Goal: Task Accomplishment & Management: Use online tool/utility

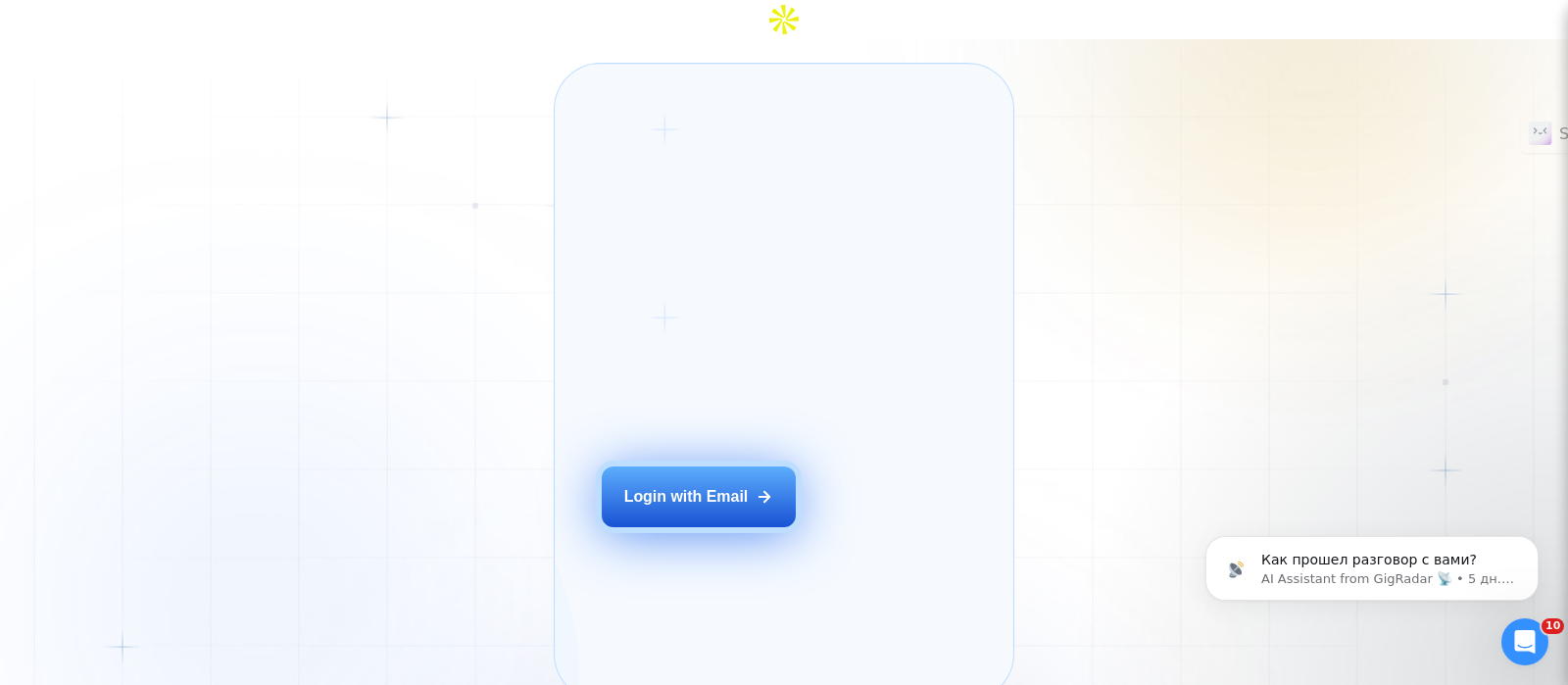
click at [729, 476] on button "Login with Email" at bounding box center [698, 496] width 194 height 61
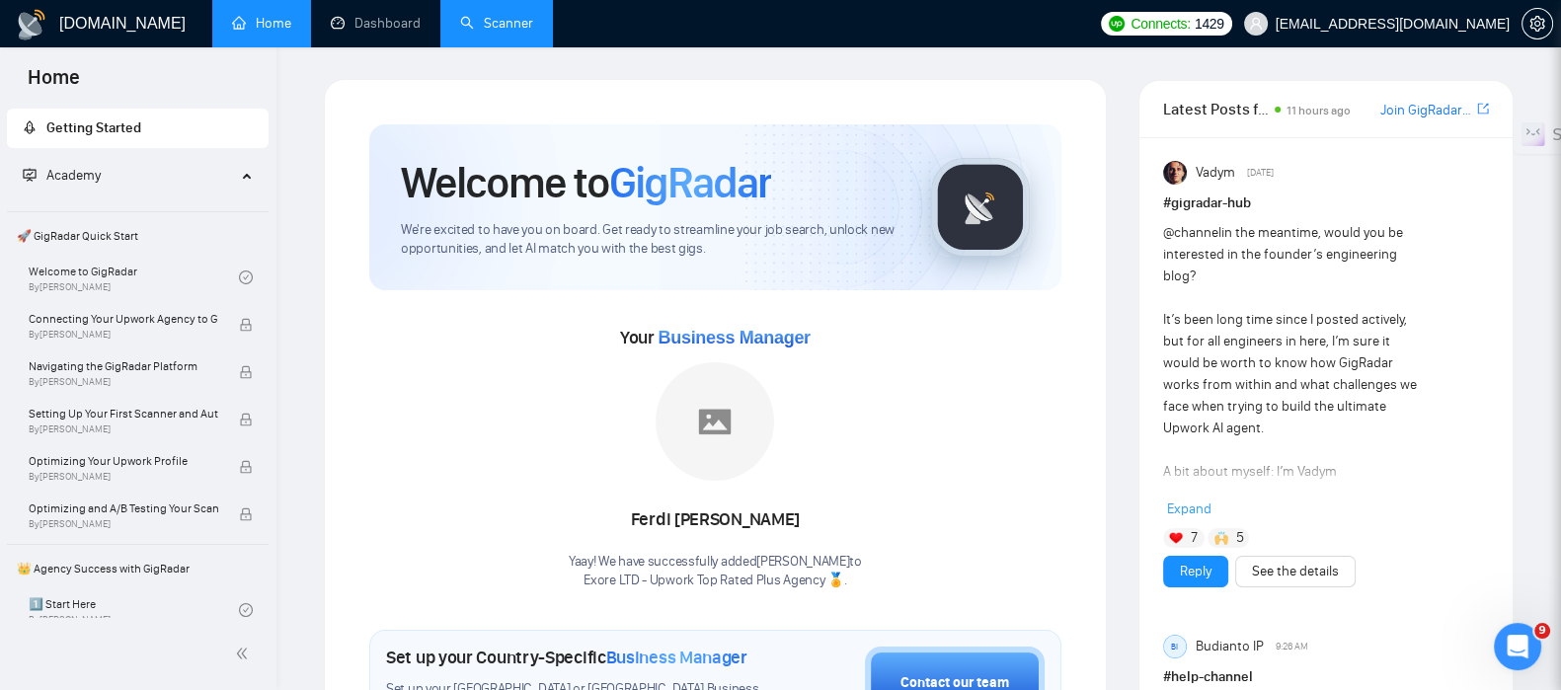
click at [486, 32] on link "Scanner" at bounding box center [496, 23] width 73 height 17
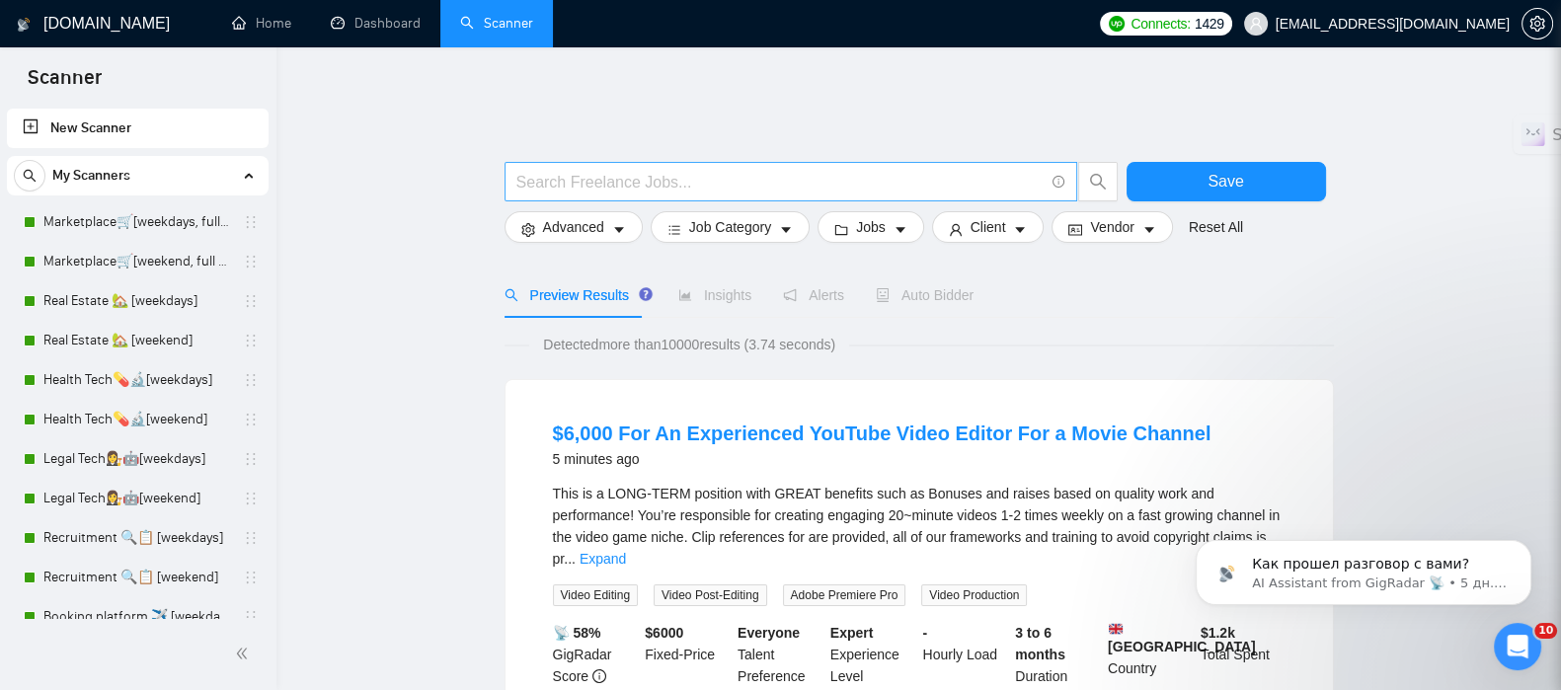
click at [599, 170] on input "text" at bounding box center [779, 182] width 527 height 25
click at [200, 217] on link "Marketplace🛒[weekdays, full description]" at bounding box center [137, 221] width 188 height 39
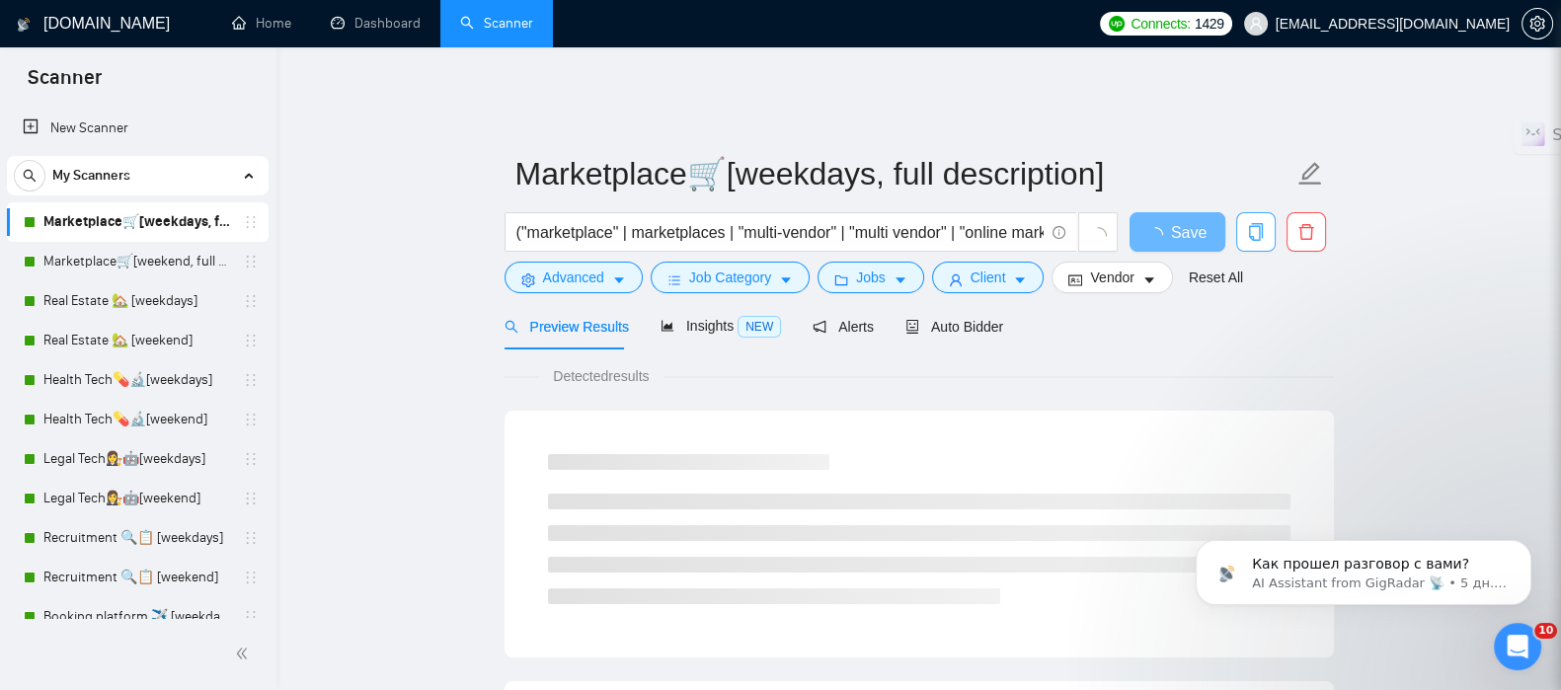
click at [1254, 223] on icon "copy" at bounding box center [1256, 232] width 18 height 18
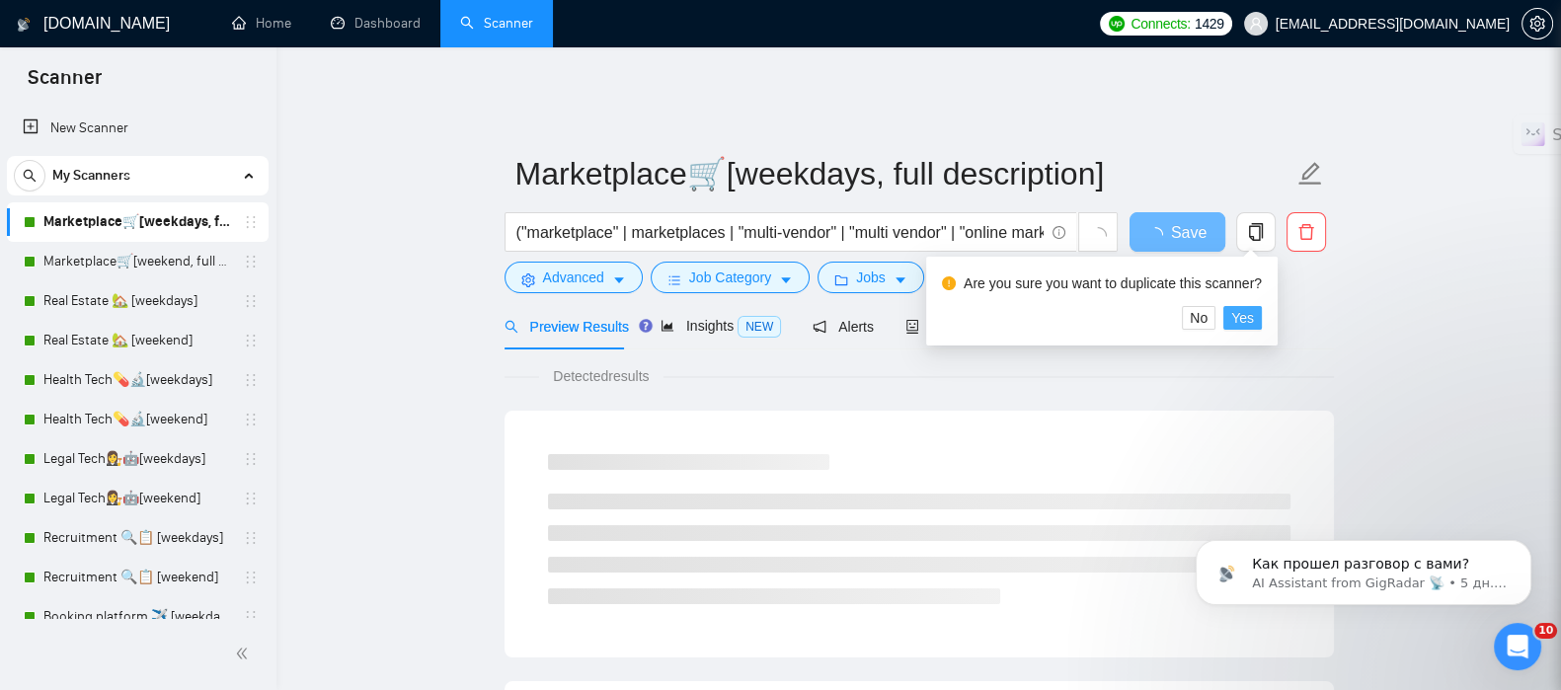
click at [1237, 318] on span "Yes" at bounding box center [1242, 318] width 23 height 22
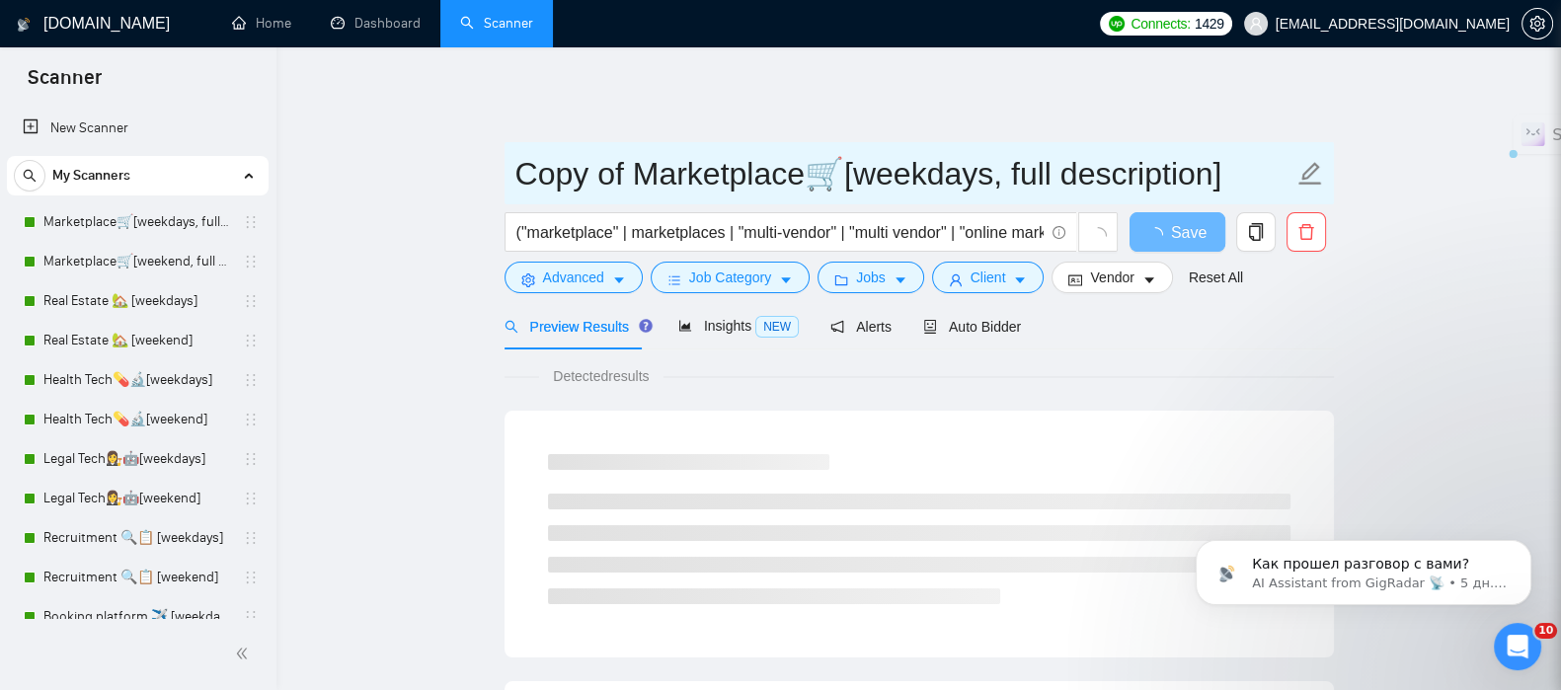
drag, startPoint x: 808, startPoint y: 150, endPoint x: 518, endPoint y: 136, distance: 290.5
click at [518, 149] on input "Copy of Marketplace🛒[weekdays, full description]" at bounding box center [904, 173] width 778 height 49
click at [651, 162] on input "Python🛒[weekdays, full description]" at bounding box center [904, 173] width 778 height 49
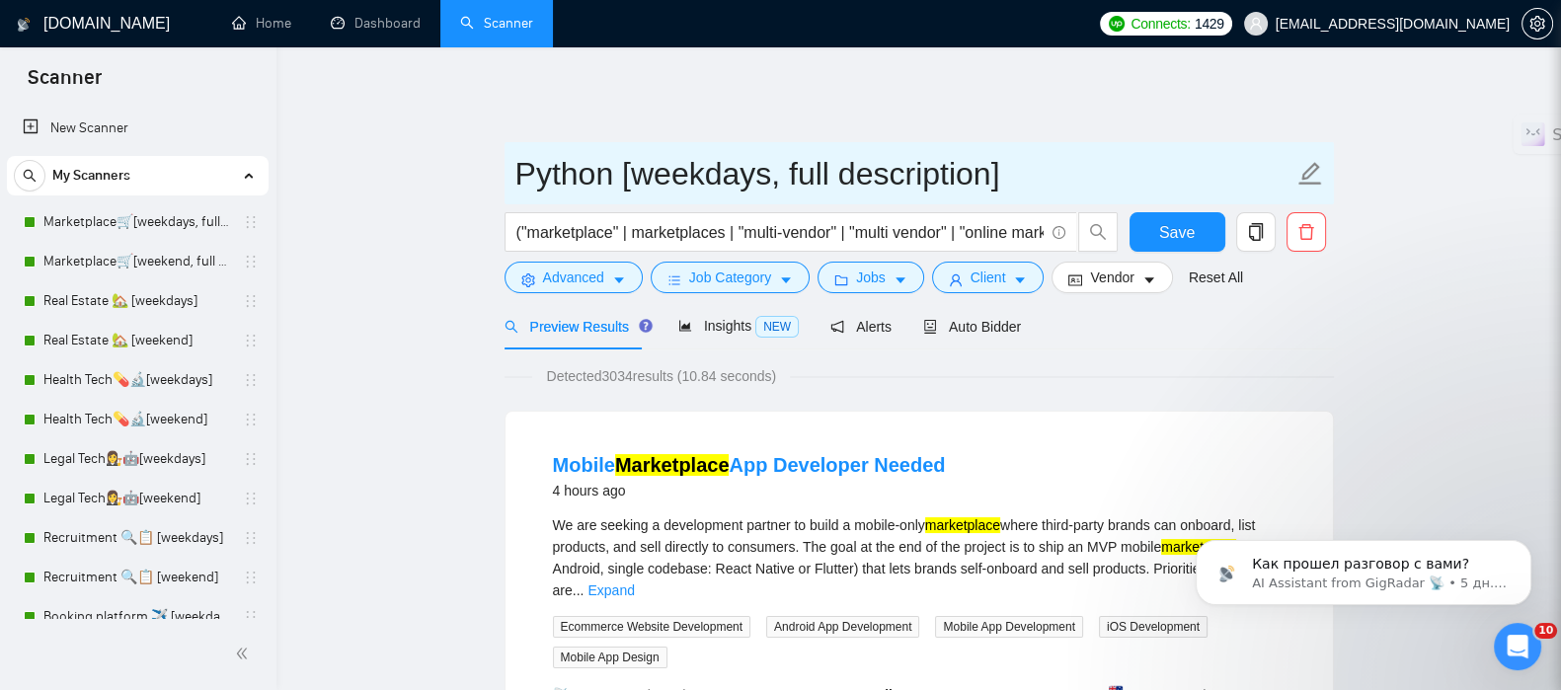
type input "Python [weekdays, full description]"
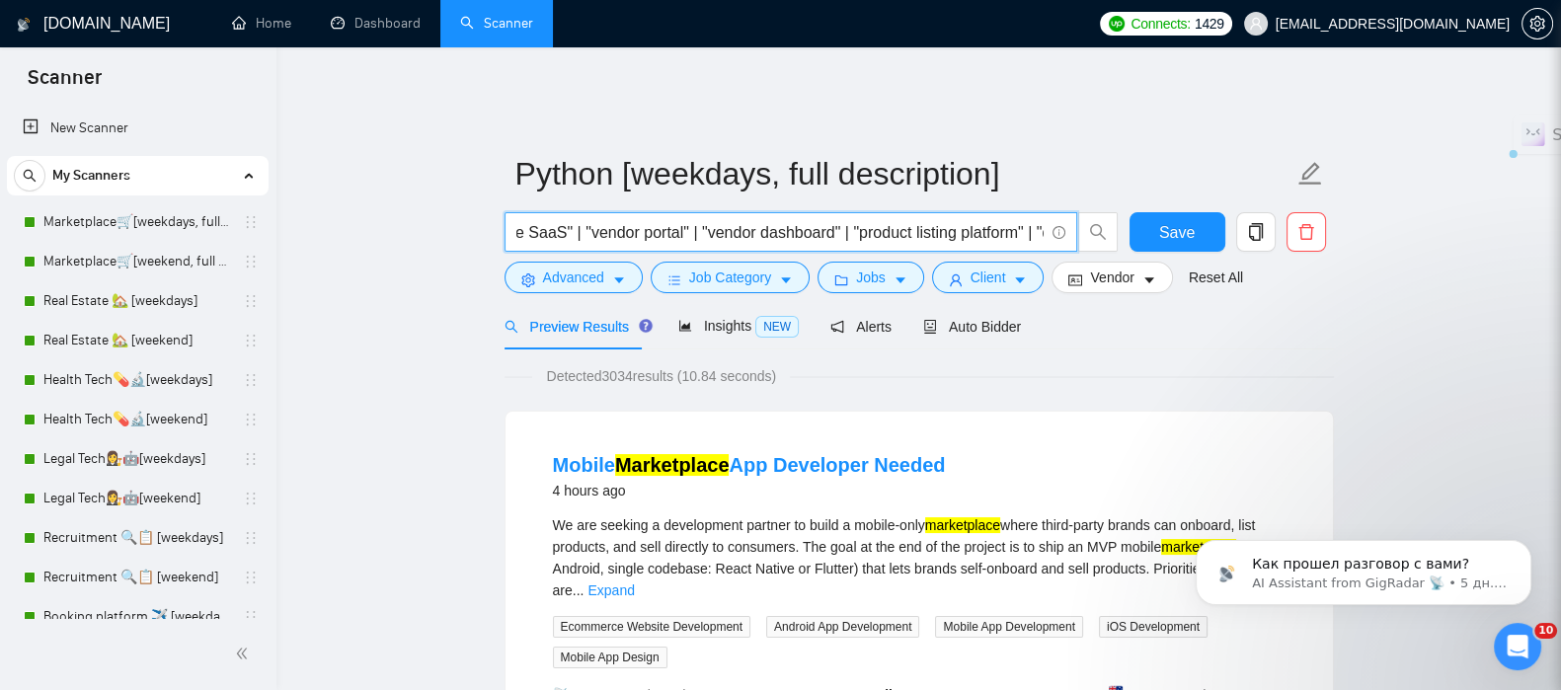
scroll to position [0, 2731]
drag, startPoint x: 515, startPoint y: 221, endPoint x: 1347, endPoint y: 194, distance: 832.5
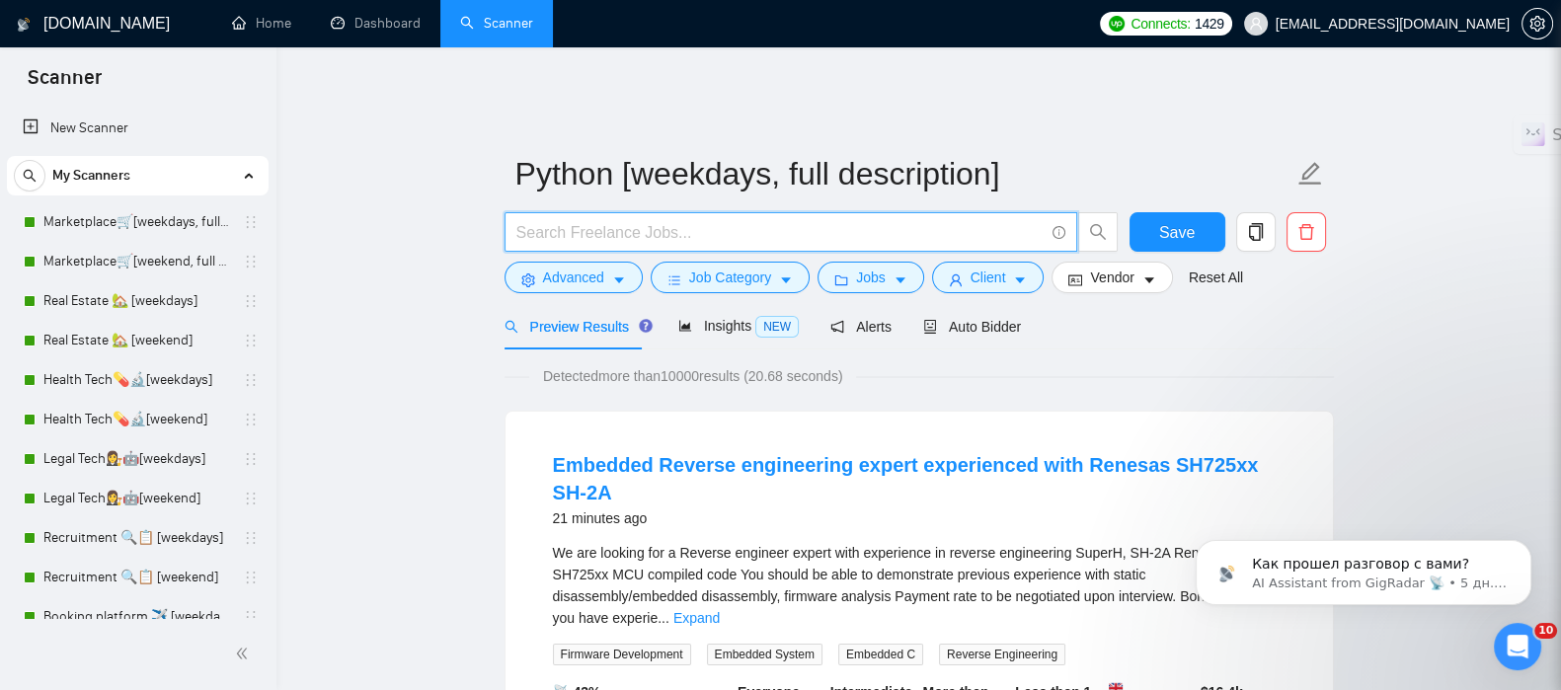
paste input "("python" | "python development" | "python developer" | "python programming" | …"
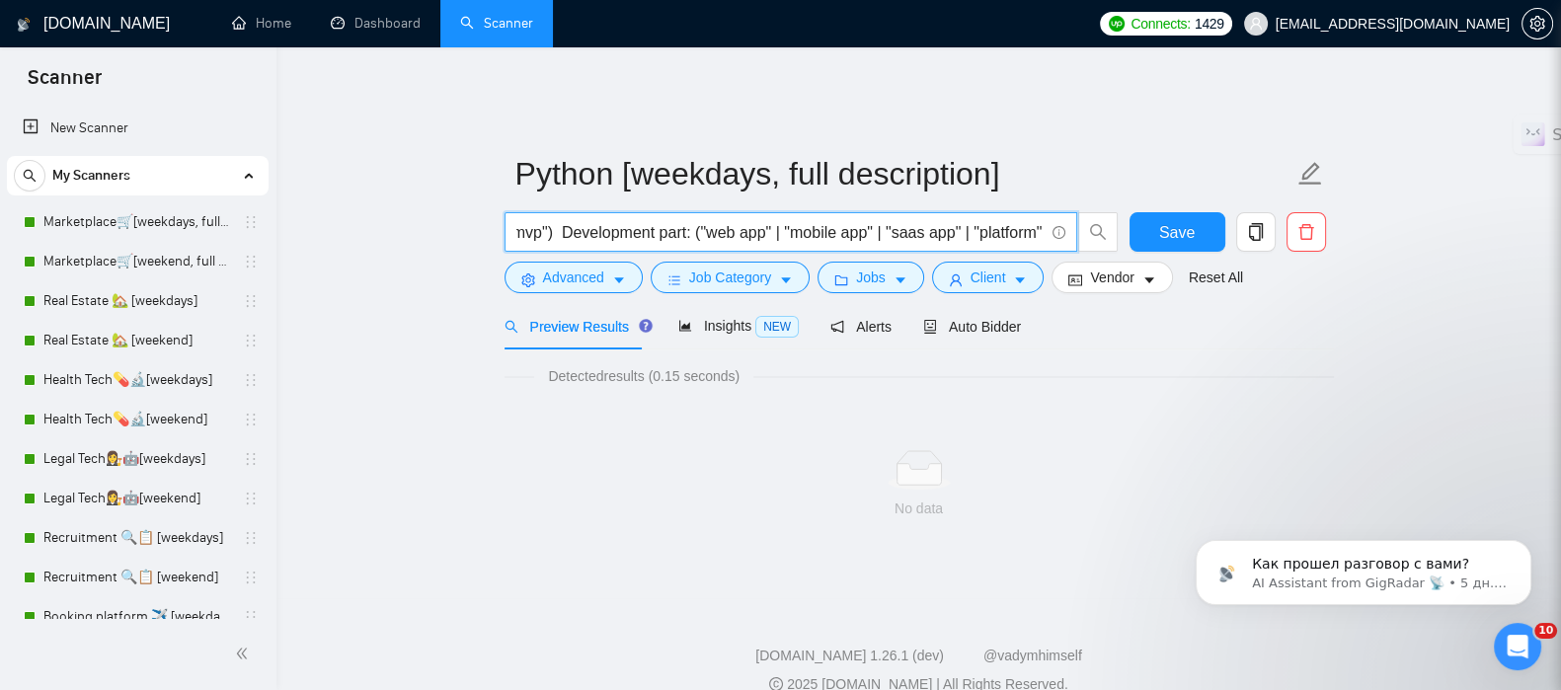
scroll to position [0, 1107]
drag, startPoint x: 601, startPoint y: 219, endPoint x: 735, endPoint y: 222, distance: 134.3
click at [735, 222] on input "("python" | "python development" | "python developer" | "python programming" | …" at bounding box center [779, 232] width 527 height 25
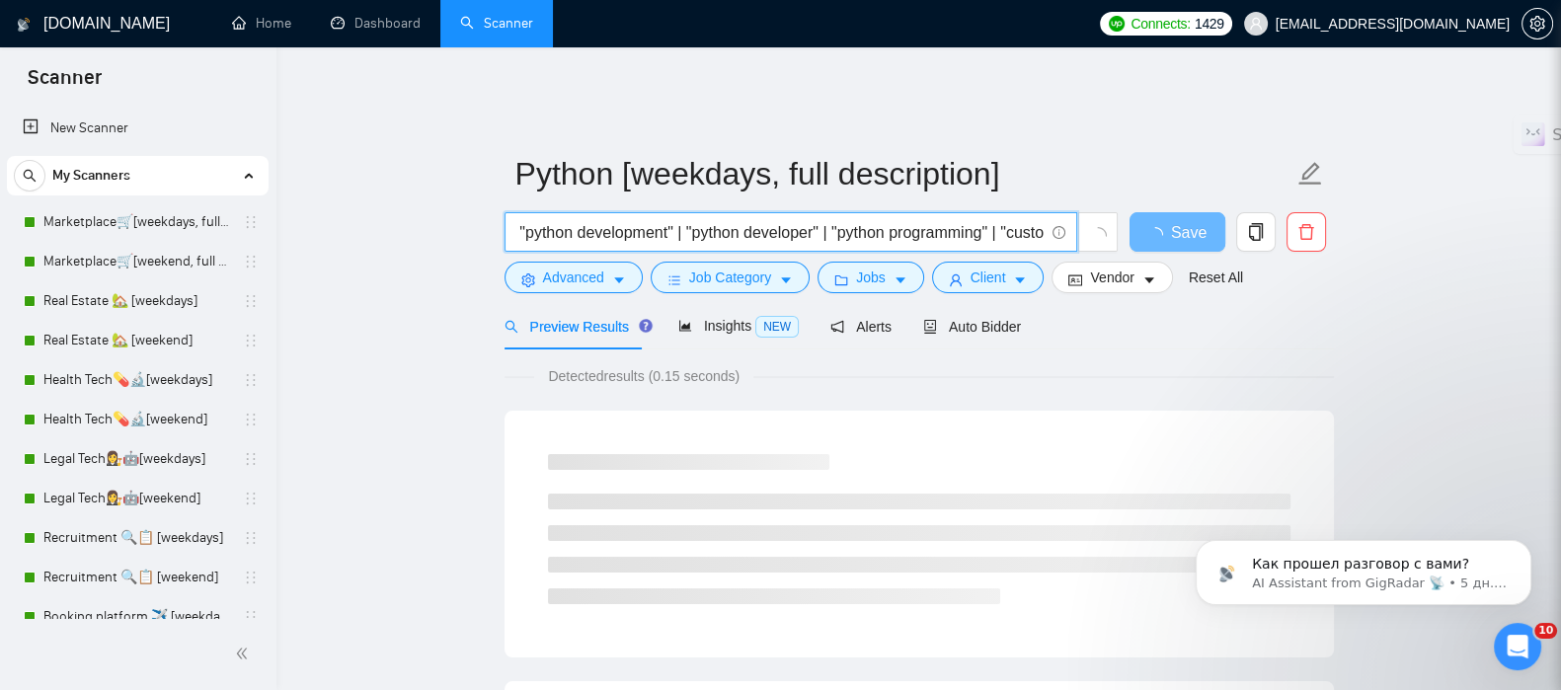
scroll to position [0, 64]
drag, startPoint x: 909, startPoint y: 221, endPoint x: 1005, endPoint y: 219, distance: 95.8
click at [1005, 220] on input "("python" | "python development" | "python developer" | "python programming" | …" at bounding box center [779, 232] width 527 height 25
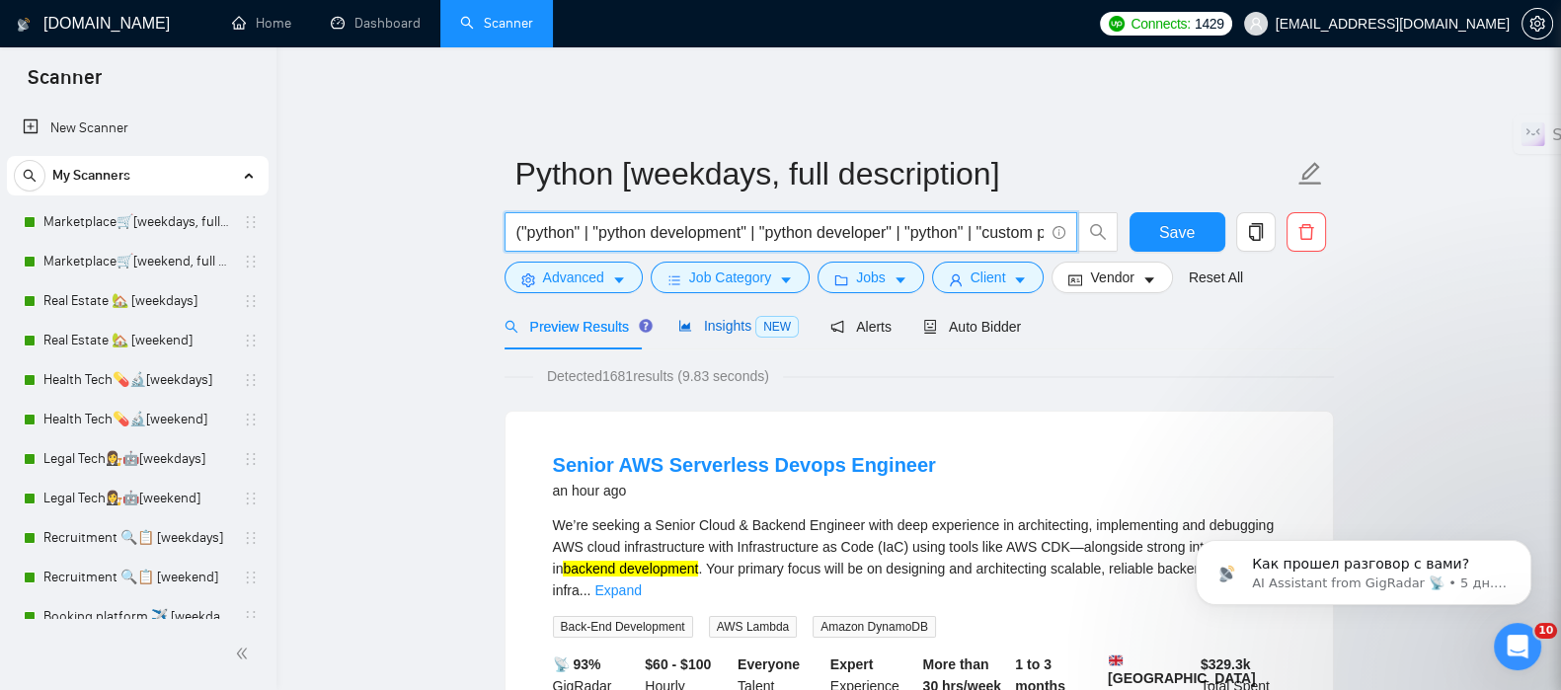
click at [716, 321] on div "Insights NEW" at bounding box center [738, 326] width 120 height 23
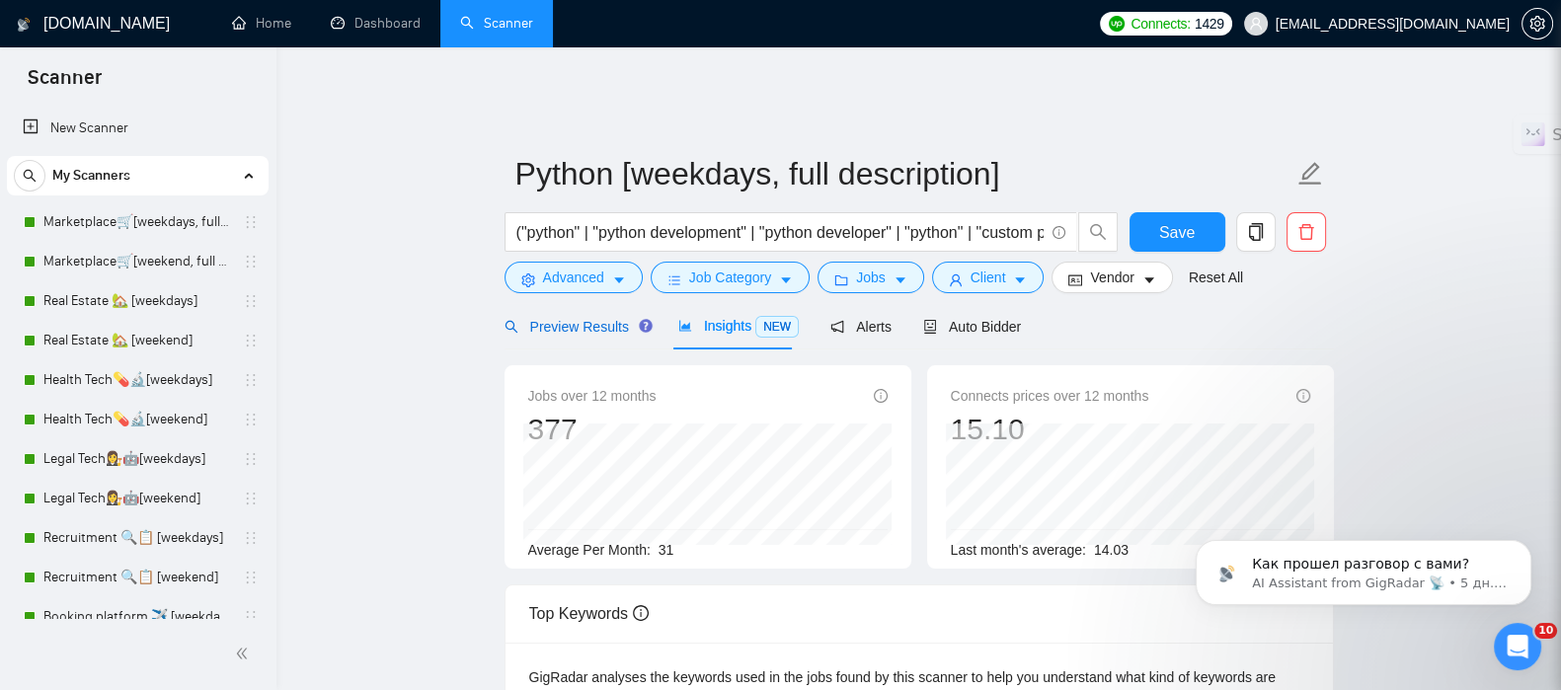
click at [598, 319] on span "Preview Results" at bounding box center [575, 327] width 142 height 16
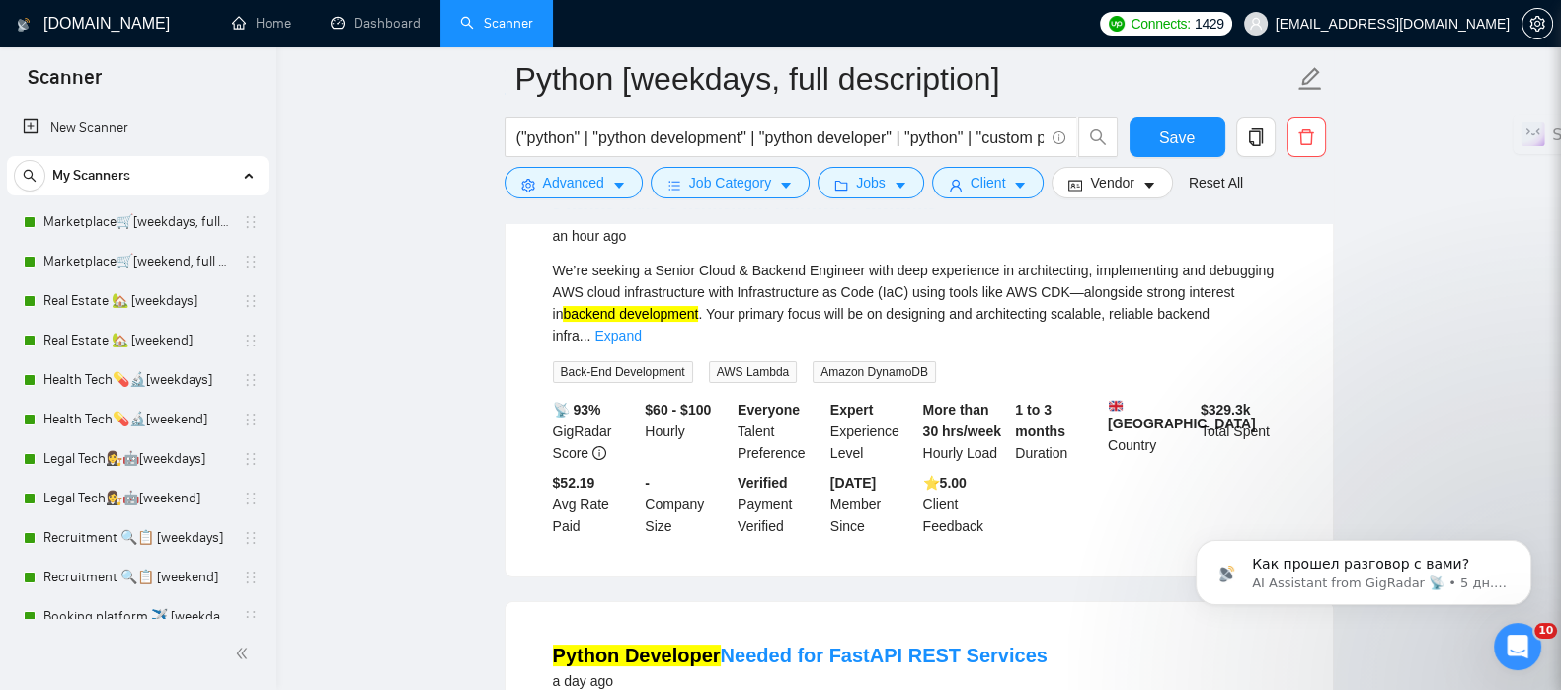
scroll to position [122, 0]
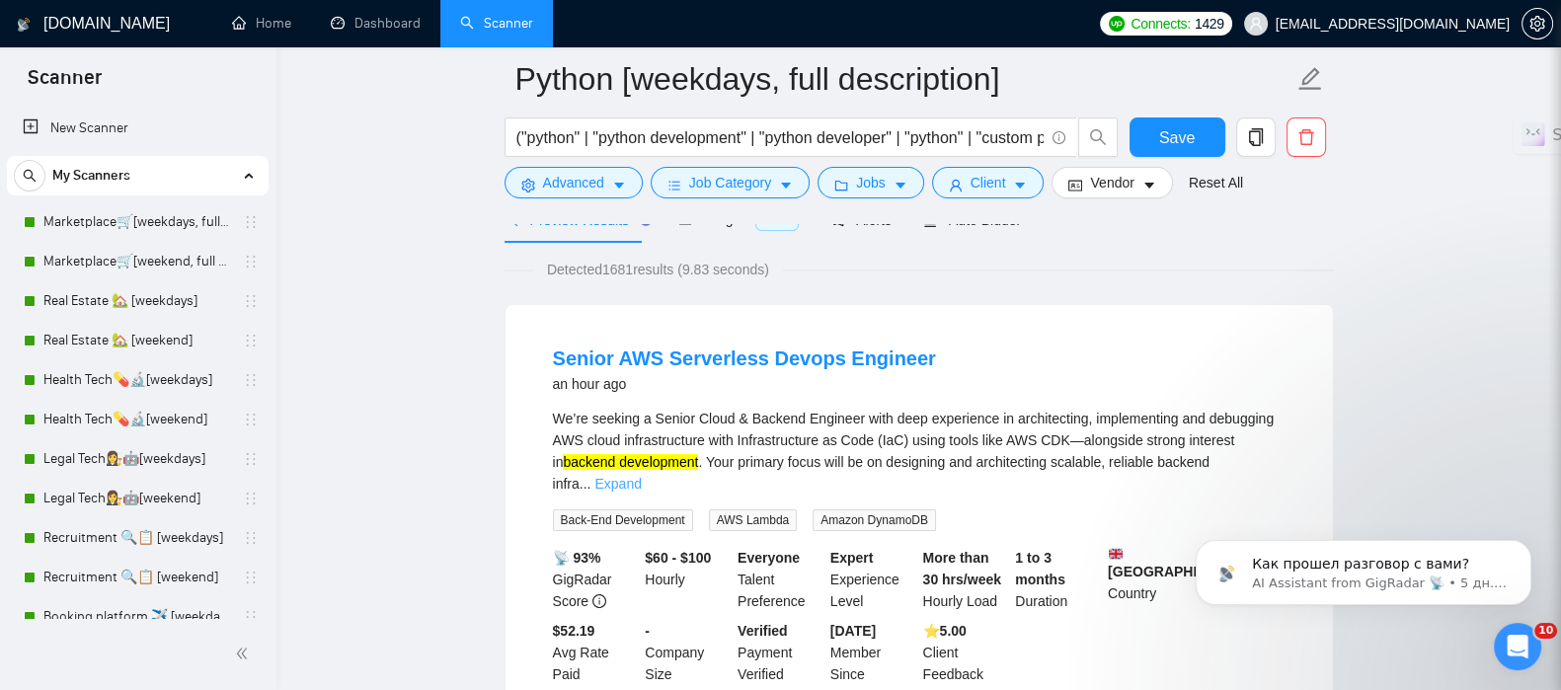
click at [641, 476] on link "Expand" at bounding box center [617, 484] width 46 height 16
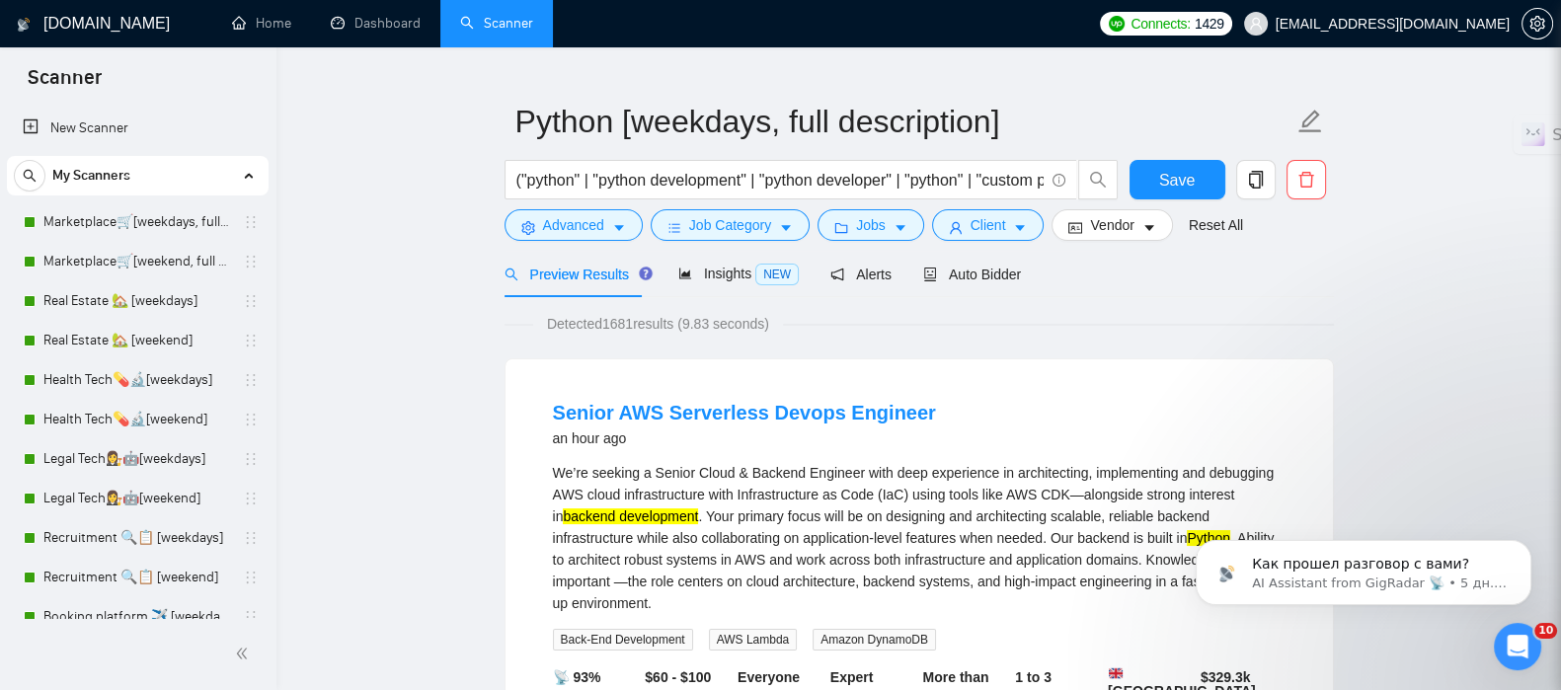
scroll to position [0, 0]
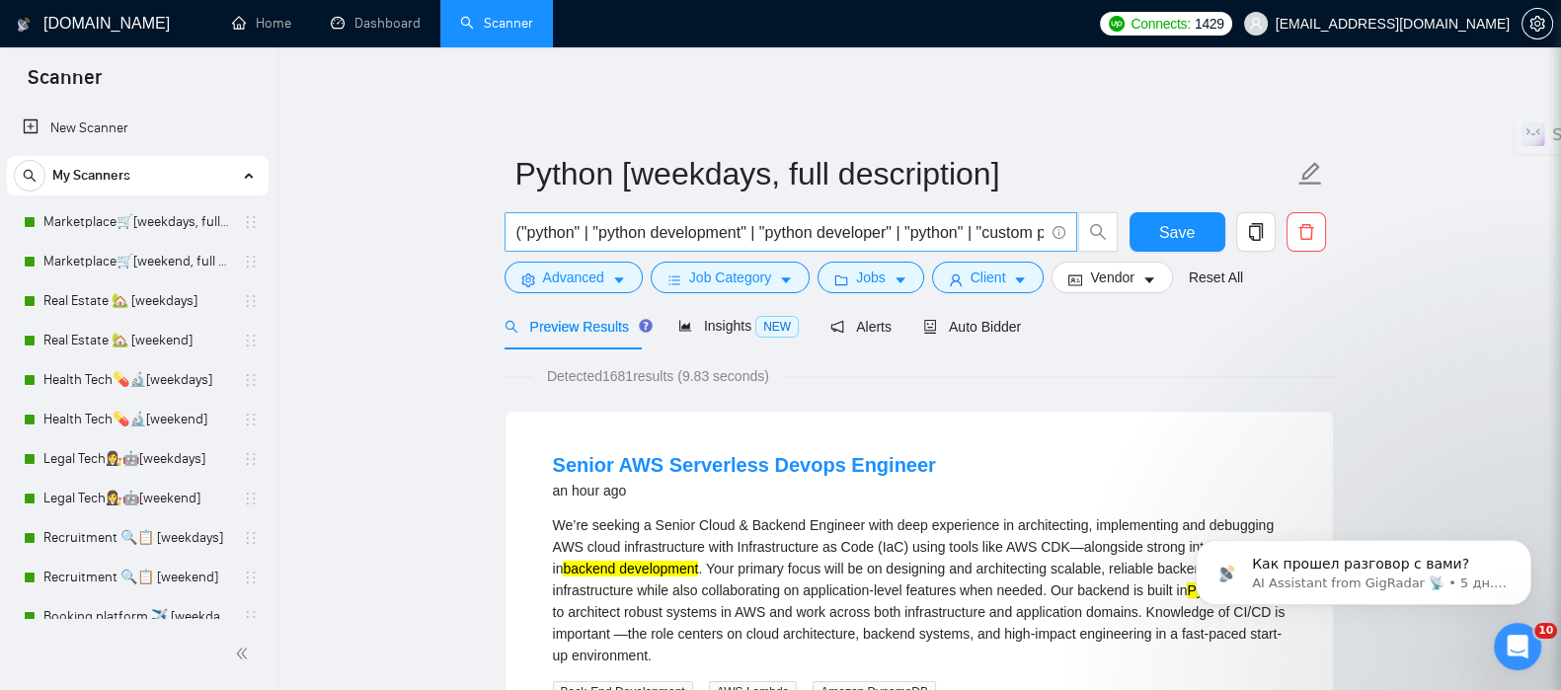
click at [904, 220] on input "("python" | "python development" | "python developer" | "python" | "custom pyth…" at bounding box center [779, 232] width 527 height 25
drag, startPoint x: 1041, startPoint y: 219, endPoint x: 731, endPoint y: 231, distance: 310.2
click at [731, 231] on span "("python" | "python development" | "python developer" | "python" | "custom pyth…" at bounding box center [790, 231] width 572 height 39
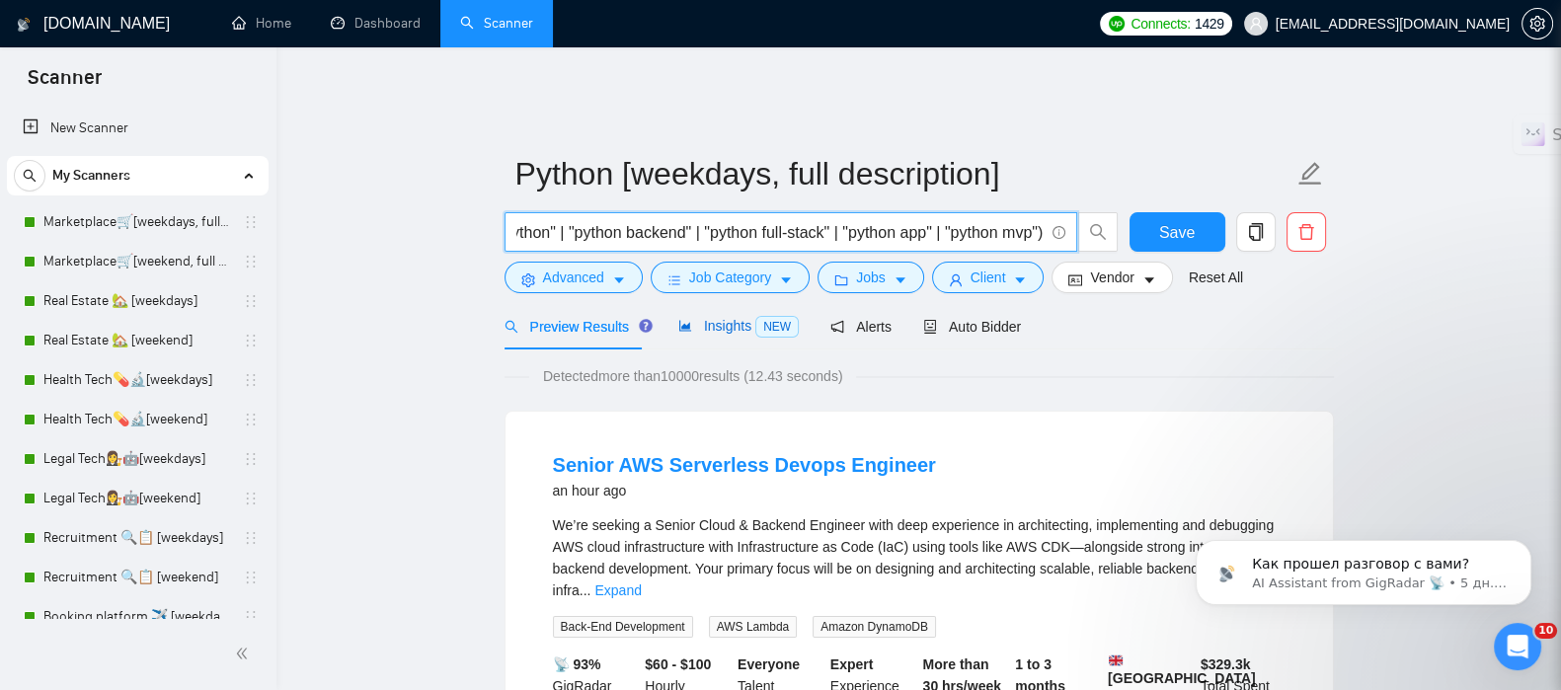
click at [738, 318] on span "Insights NEW" at bounding box center [738, 326] width 120 height 16
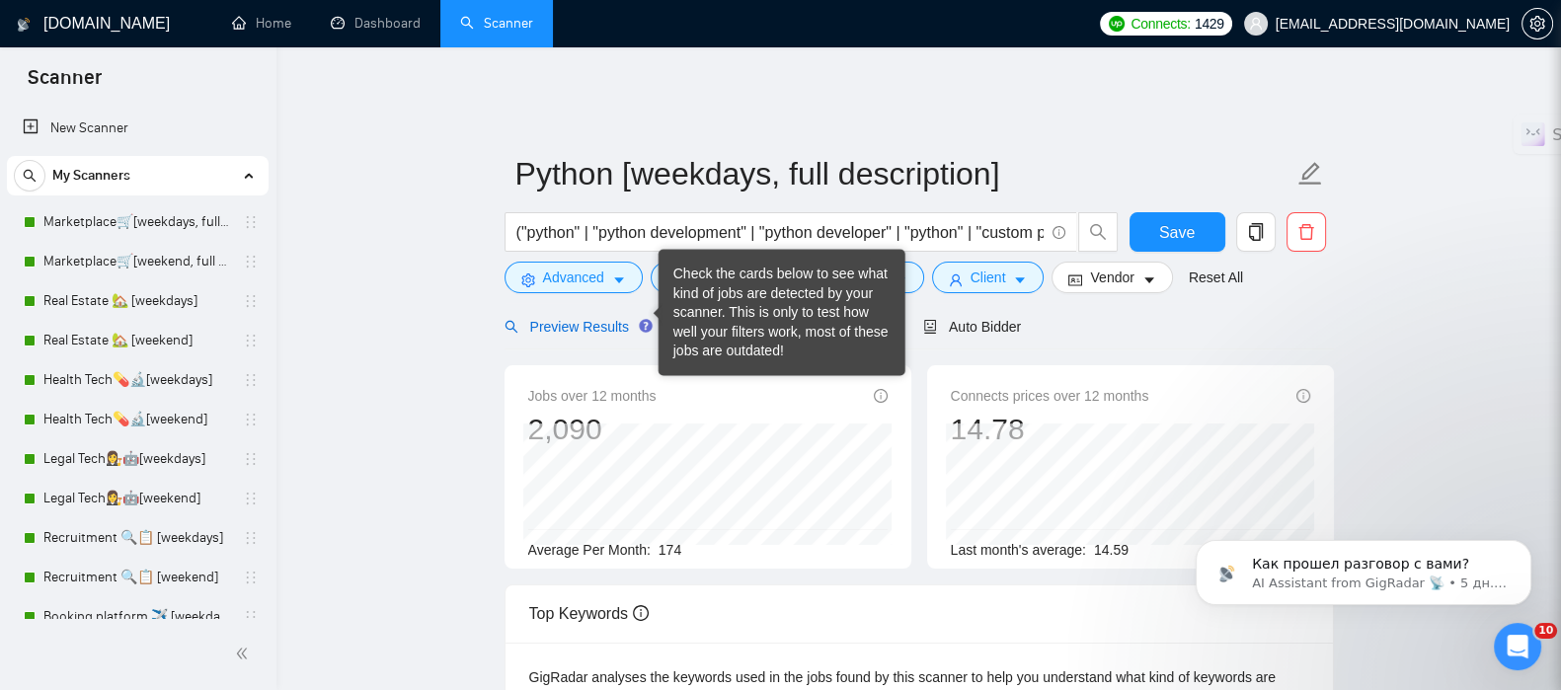
click at [608, 319] on span "Preview Results" at bounding box center [575, 327] width 142 height 16
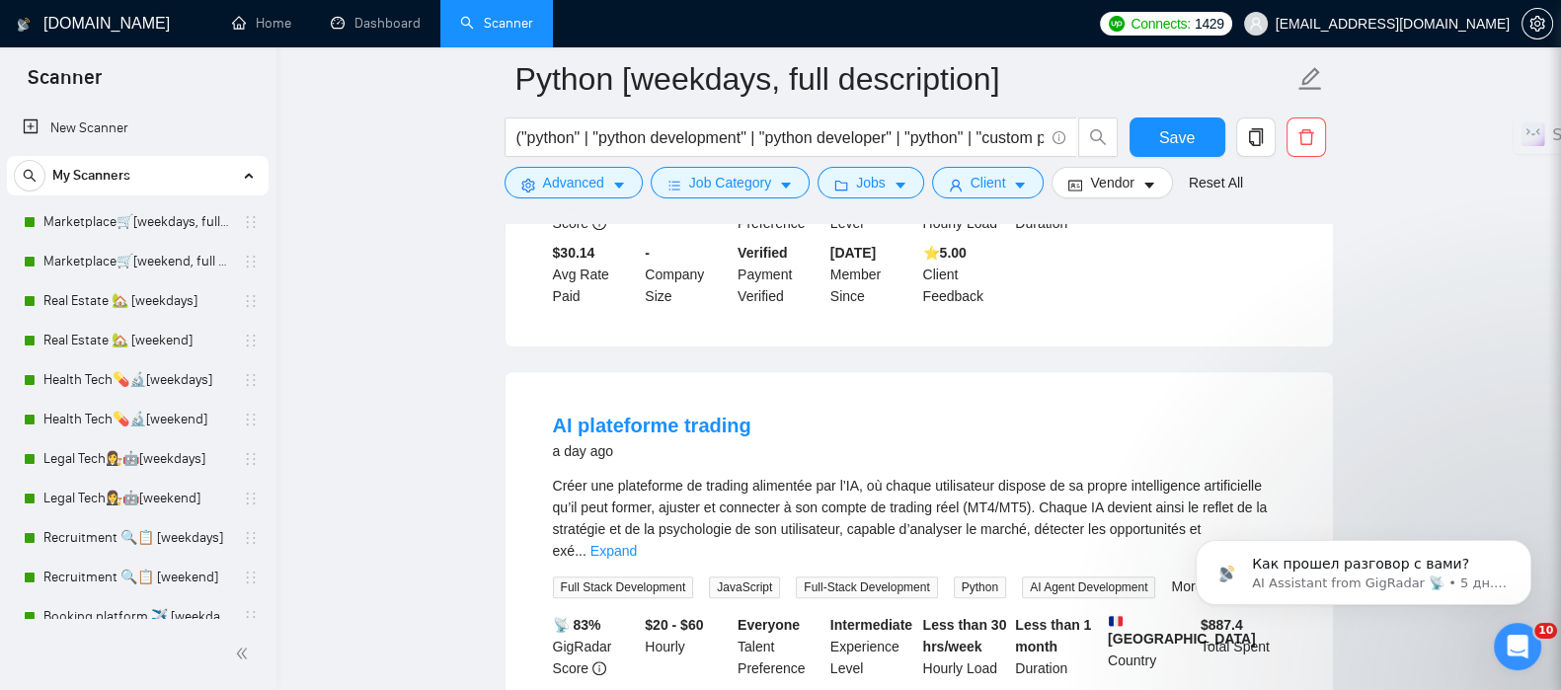
scroll to position [1850, 0]
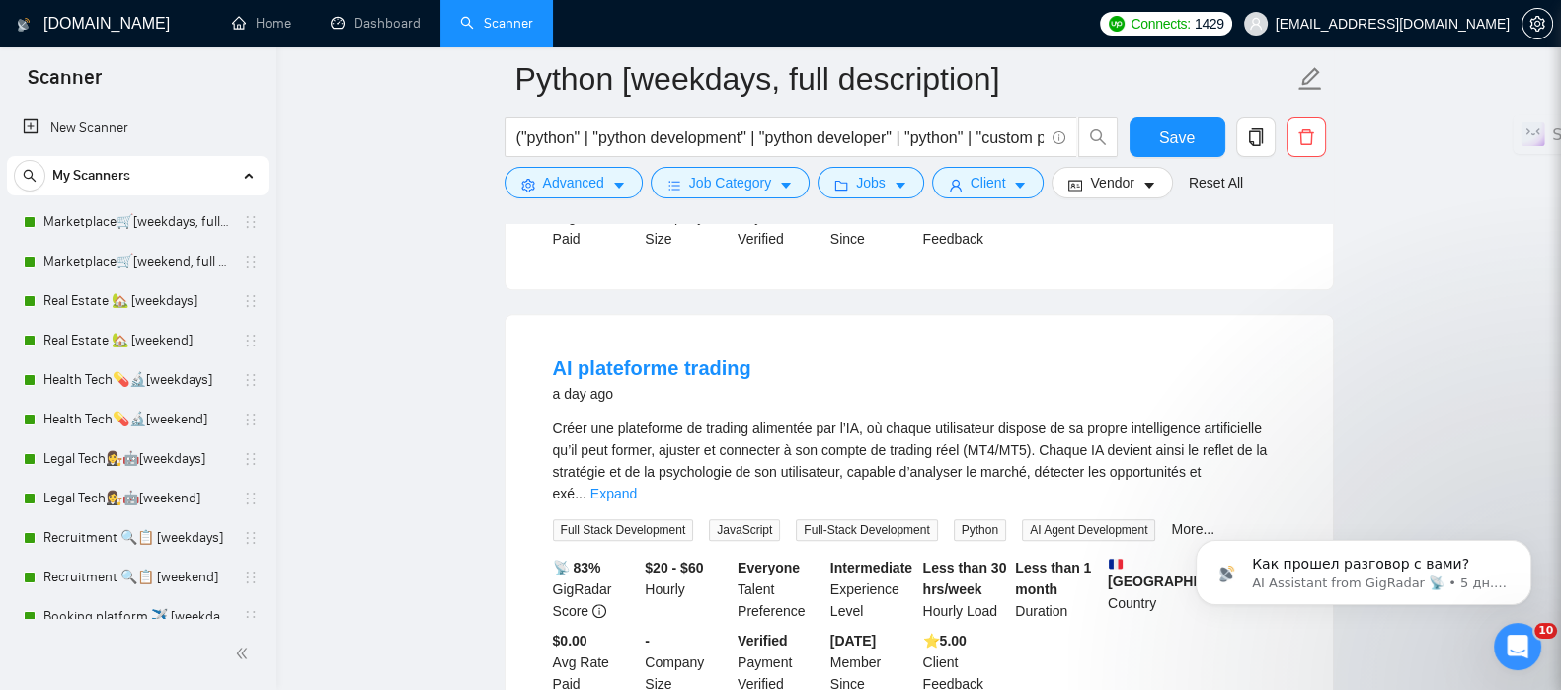
click at [637, 486] on link "Expand" at bounding box center [613, 494] width 46 height 16
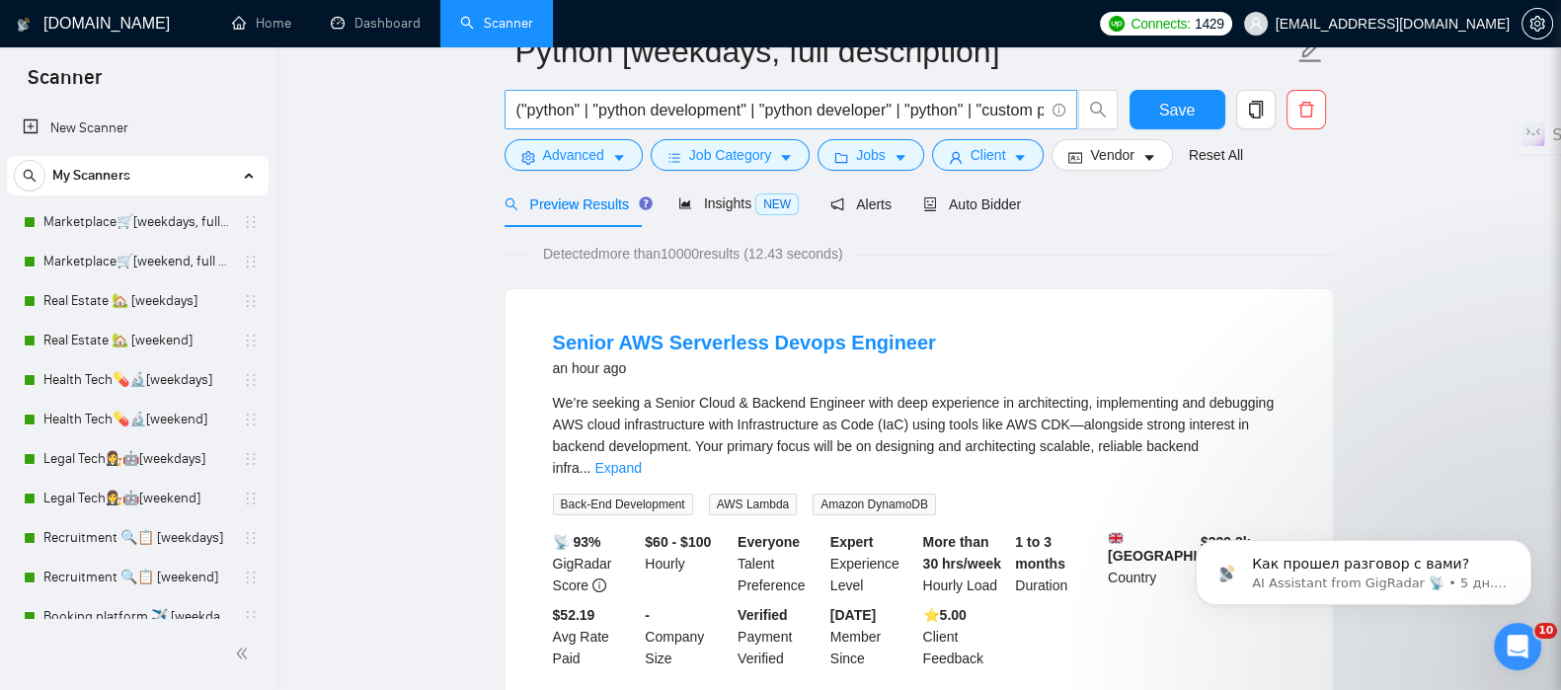
scroll to position [0, 0]
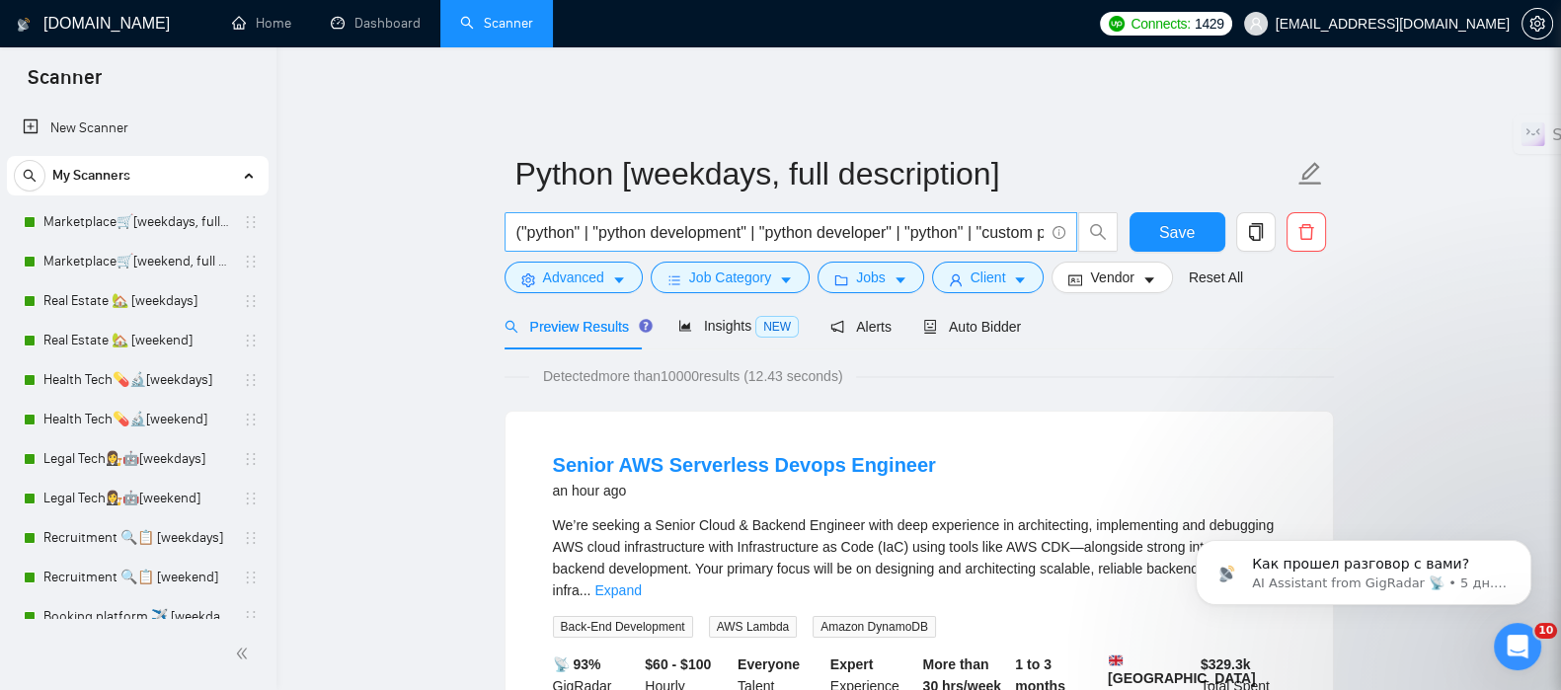
click at [955, 220] on input "("python" | "python development" | "python developer" | "python" | "custom pyth…" at bounding box center [779, 232] width 527 height 25
drag, startPoint x: 911, startPoint y: 223, endPoint x: 986, endPoint y: 219, distance: 75.1
click at [986, 220] on input "("python" | "python development" | "python developer" | "python" | "custom pyth…" at bounding box center [779, 232] width 527 height 25
type input "("python" | "python development" | "python developer" | "custom python" | "pyth…"
click at [607, 266] on button "Advanced" at bounding box center [573, 278] width 138 height 32
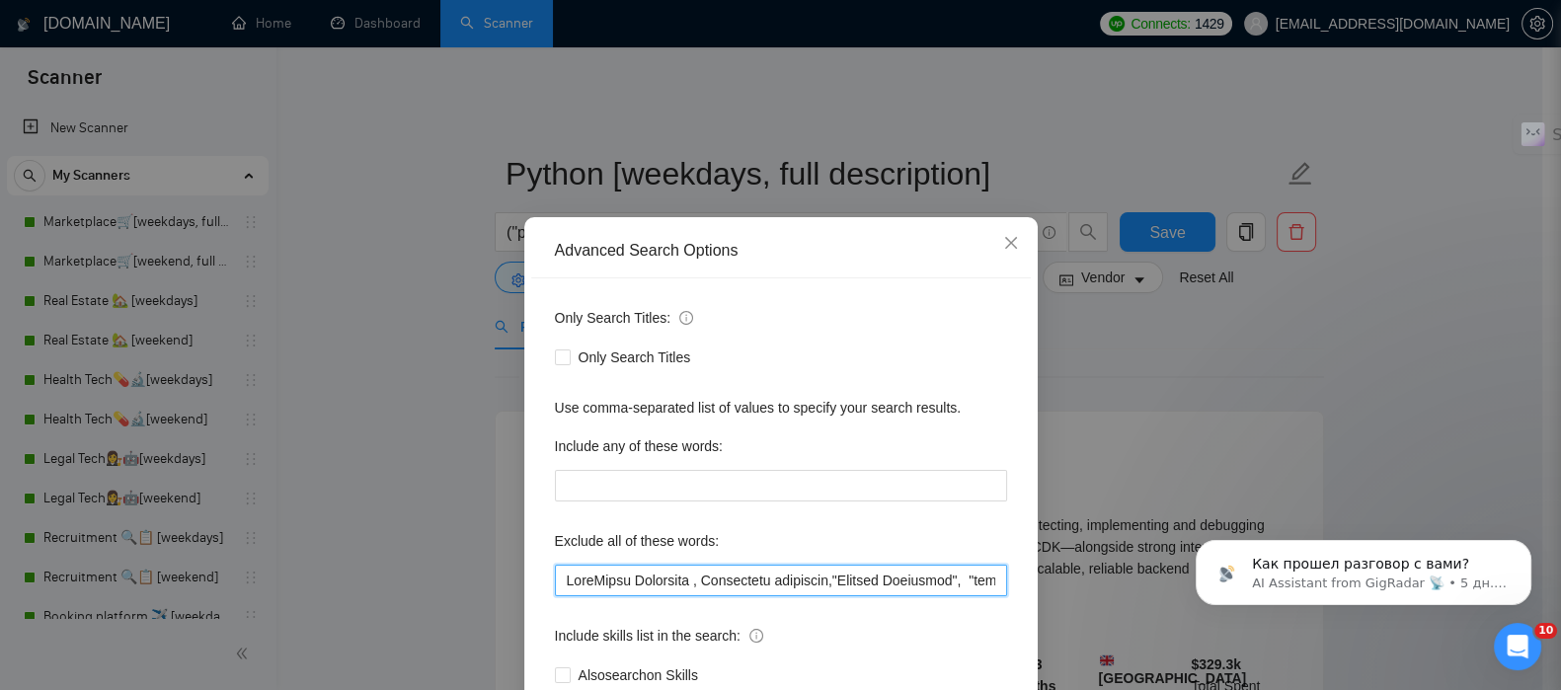
click at [644, 577] on input "text" at bounding box center [781, 581] width 452 height 32
click at [1003, 244] on icon "close" at bounding box center [1011, 243] width 16 height 16
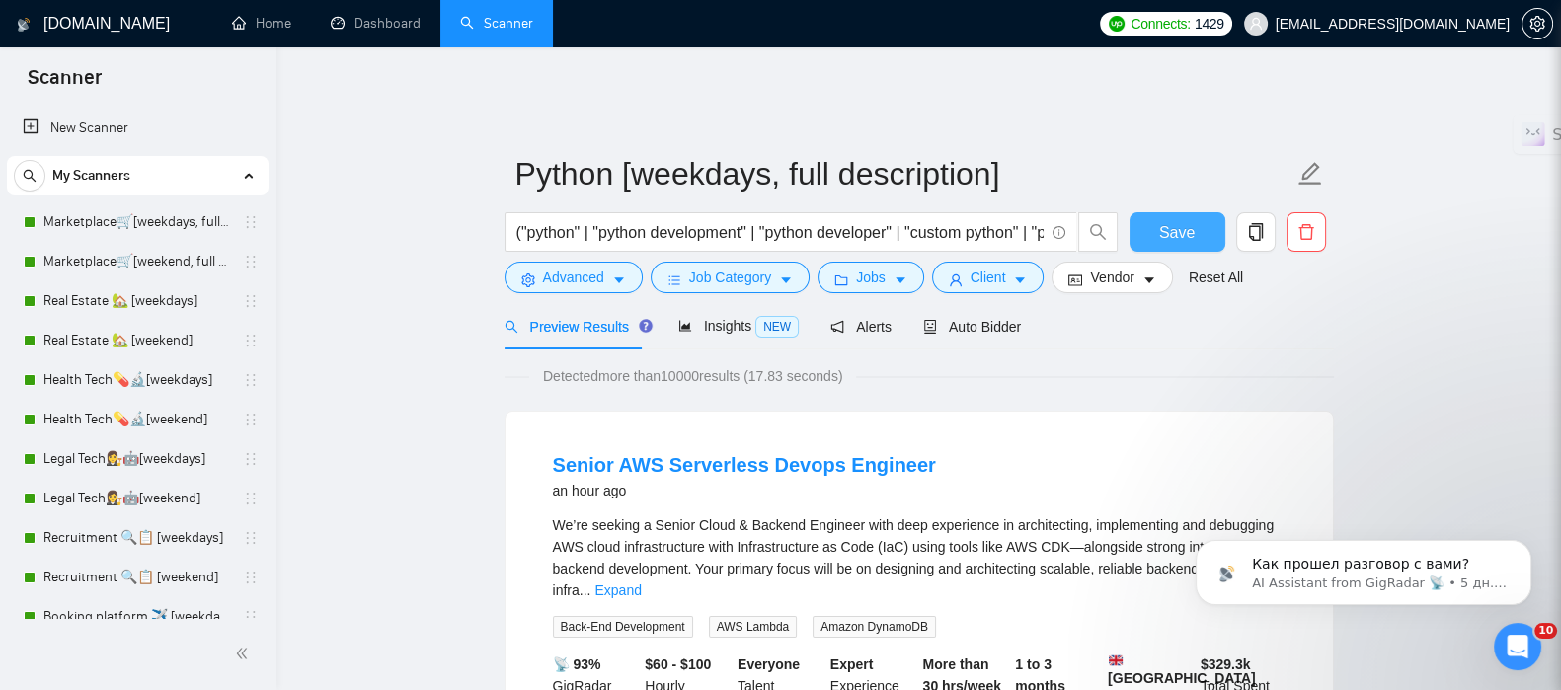
click at [1158, 213] on button "Save" at bounding box center [1177, 231] width 96 height 39
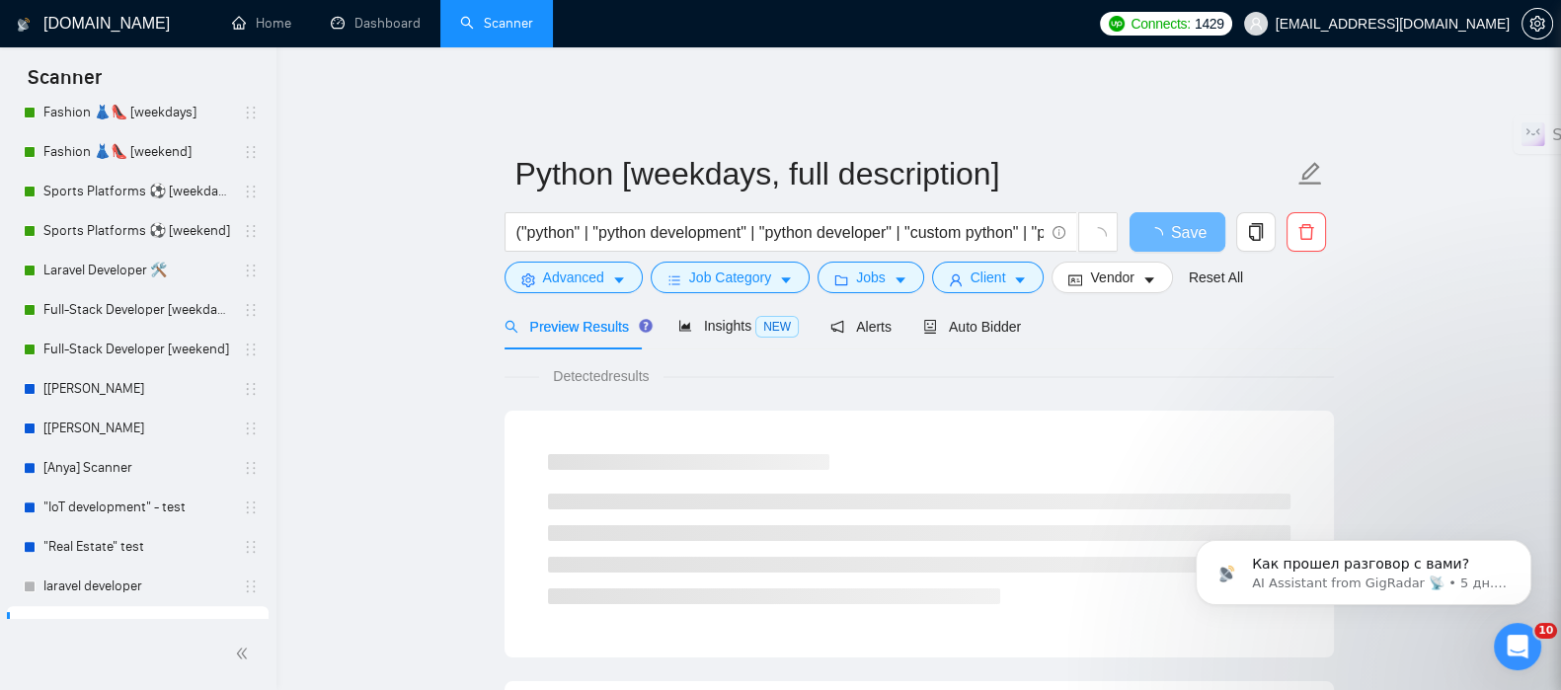
scroll to position [848, 0]
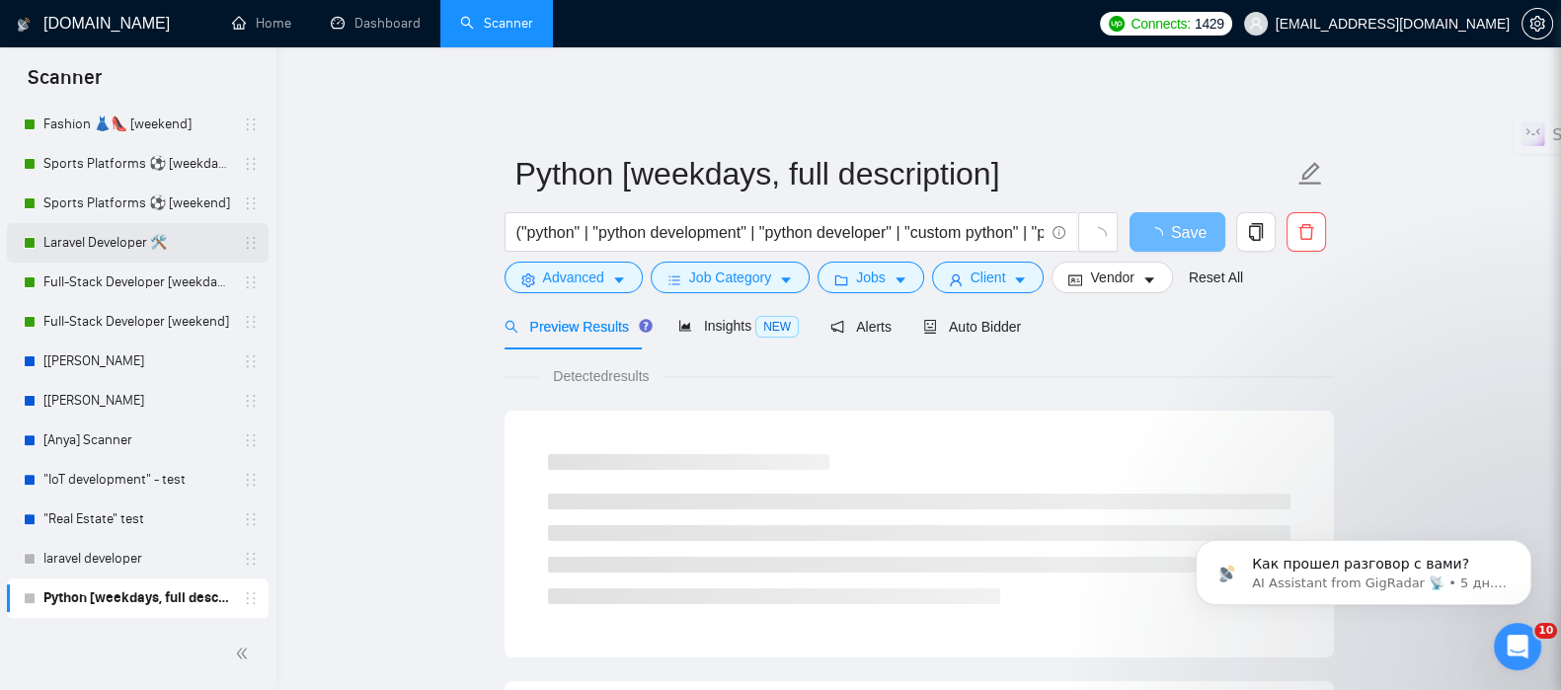
click at [93, 243] on link "Laravel Developer 🛠️" at bounding box center [137, 242] width 188 height 39
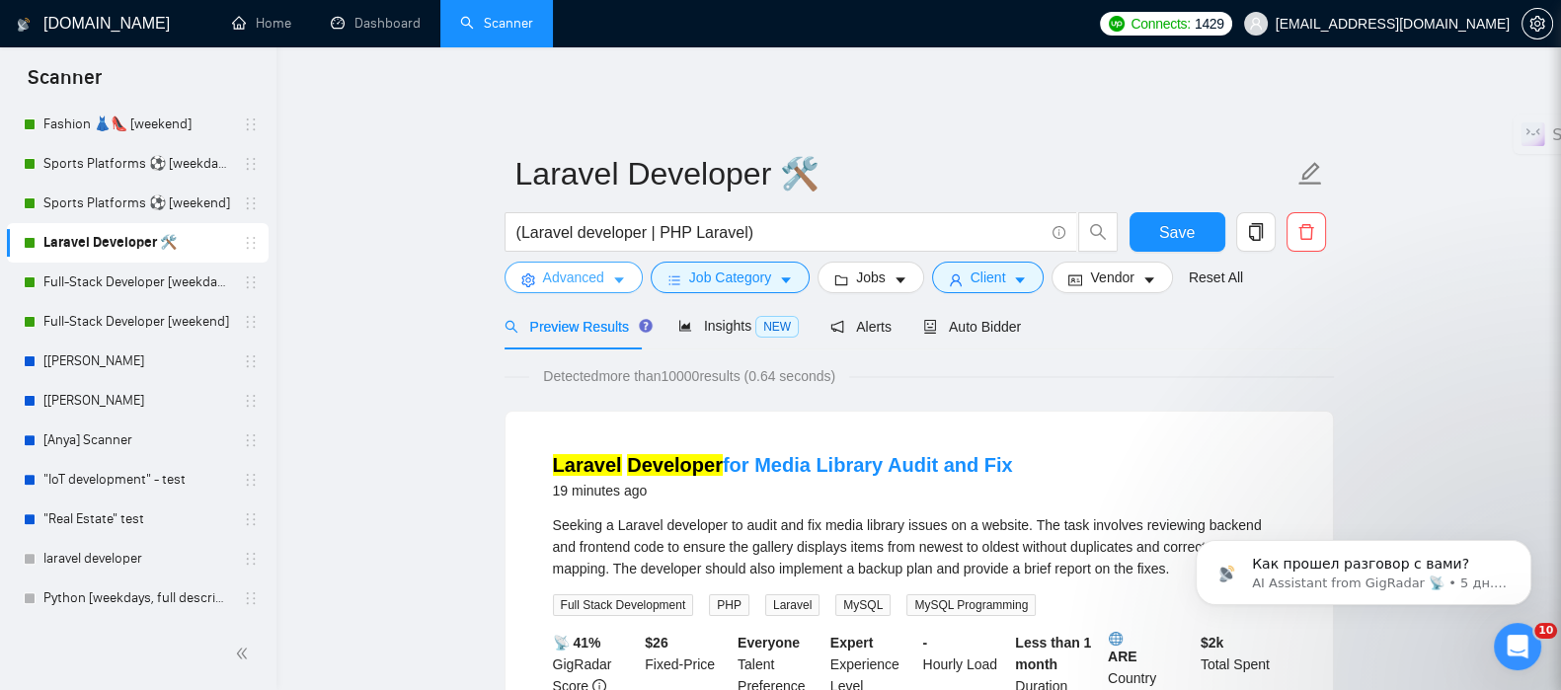
click at [604, 271] on button "Advanced" at bounding box center [573, 278] width 138 height 32
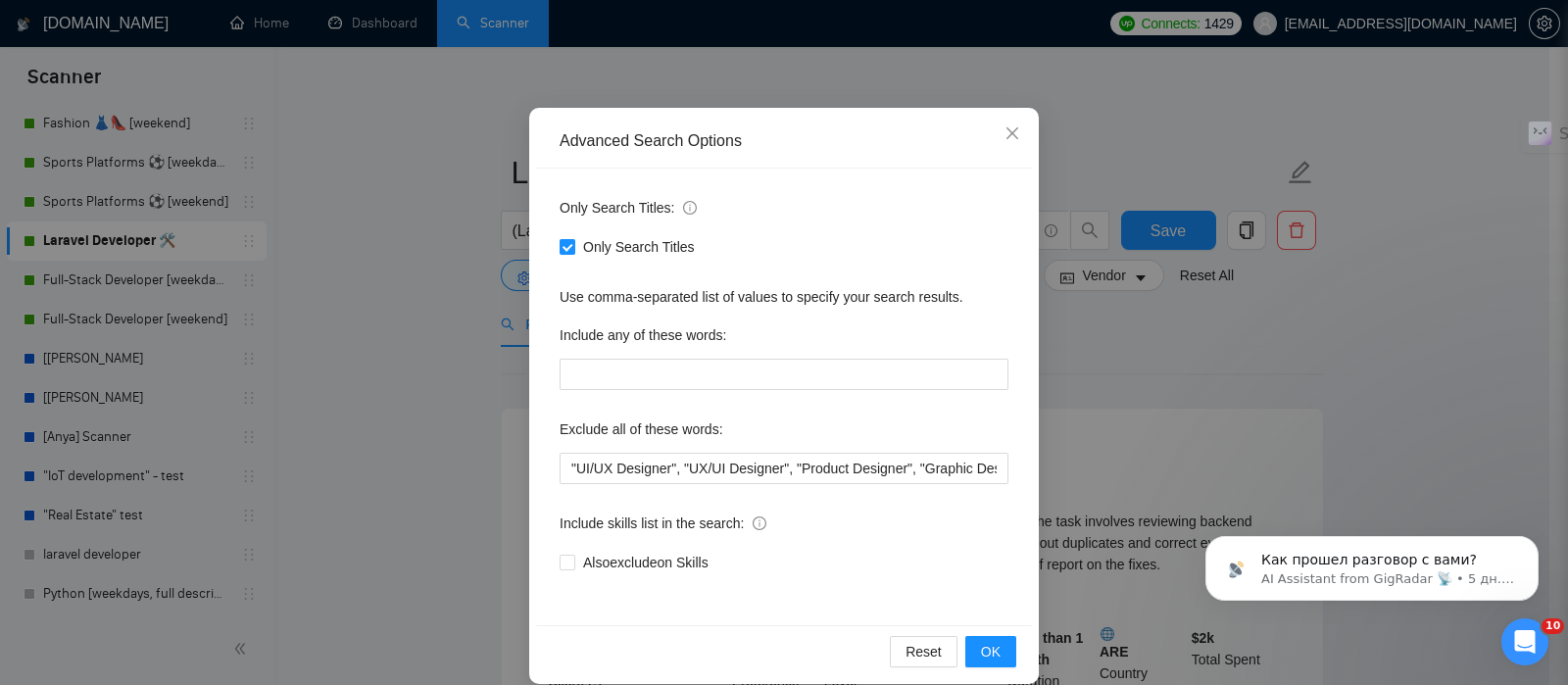
scroll to position [129, 0]
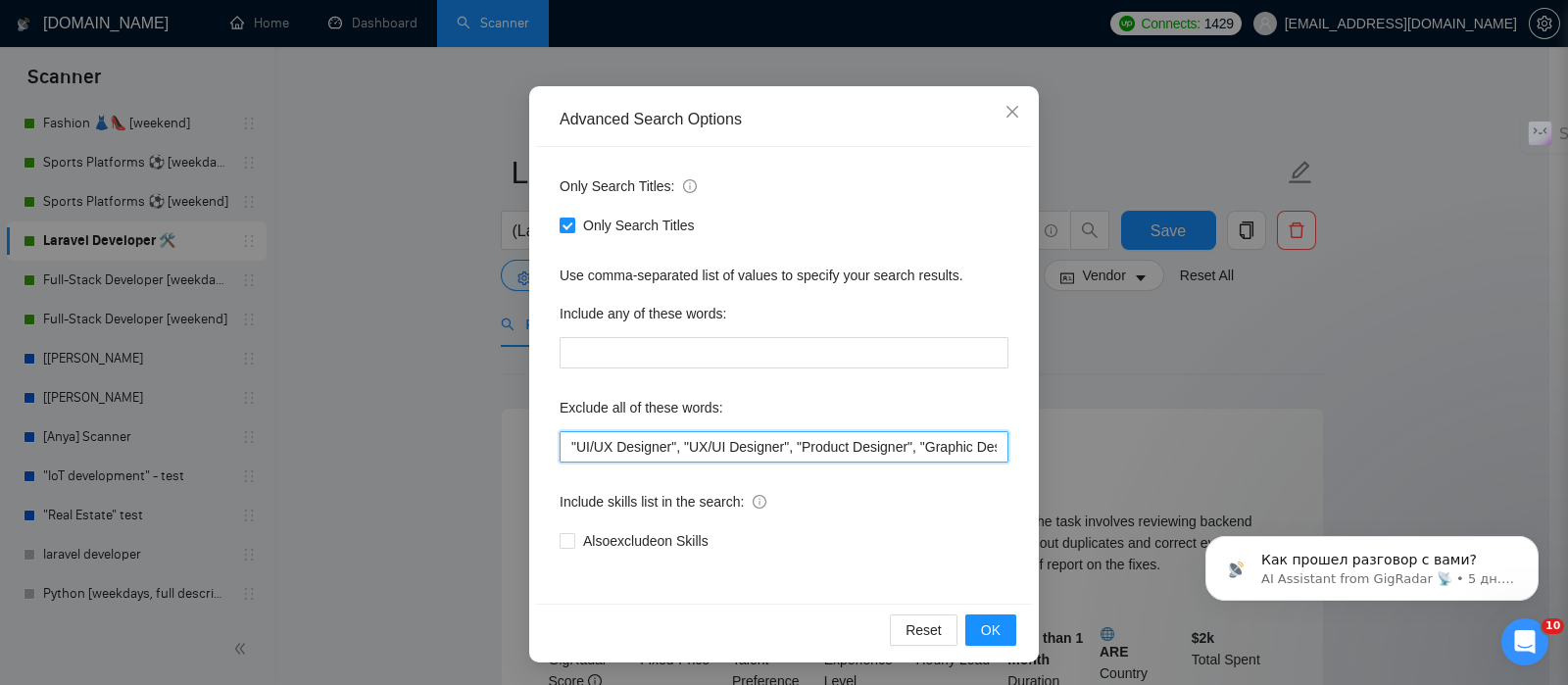
click at [641, 444] on input ""UI/UX Designer", "UX/UI Designer", "Product Designer", "Graphic Designer Neede…" at bounding box center [784, 447] width 449 height 32
click at [1007, 111] on icon "close" at bounding box center [1013, 112] width 12 height 12
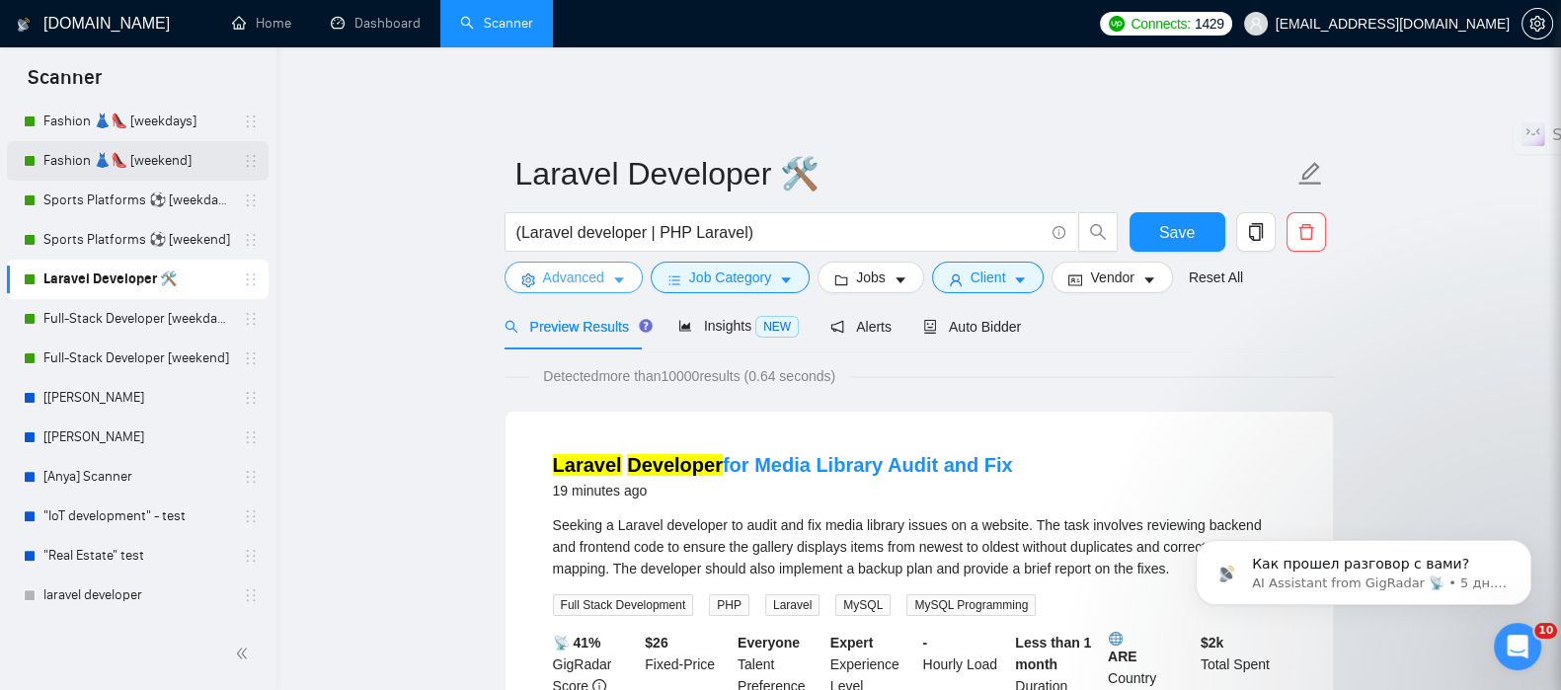
scroll to position [848, 0]
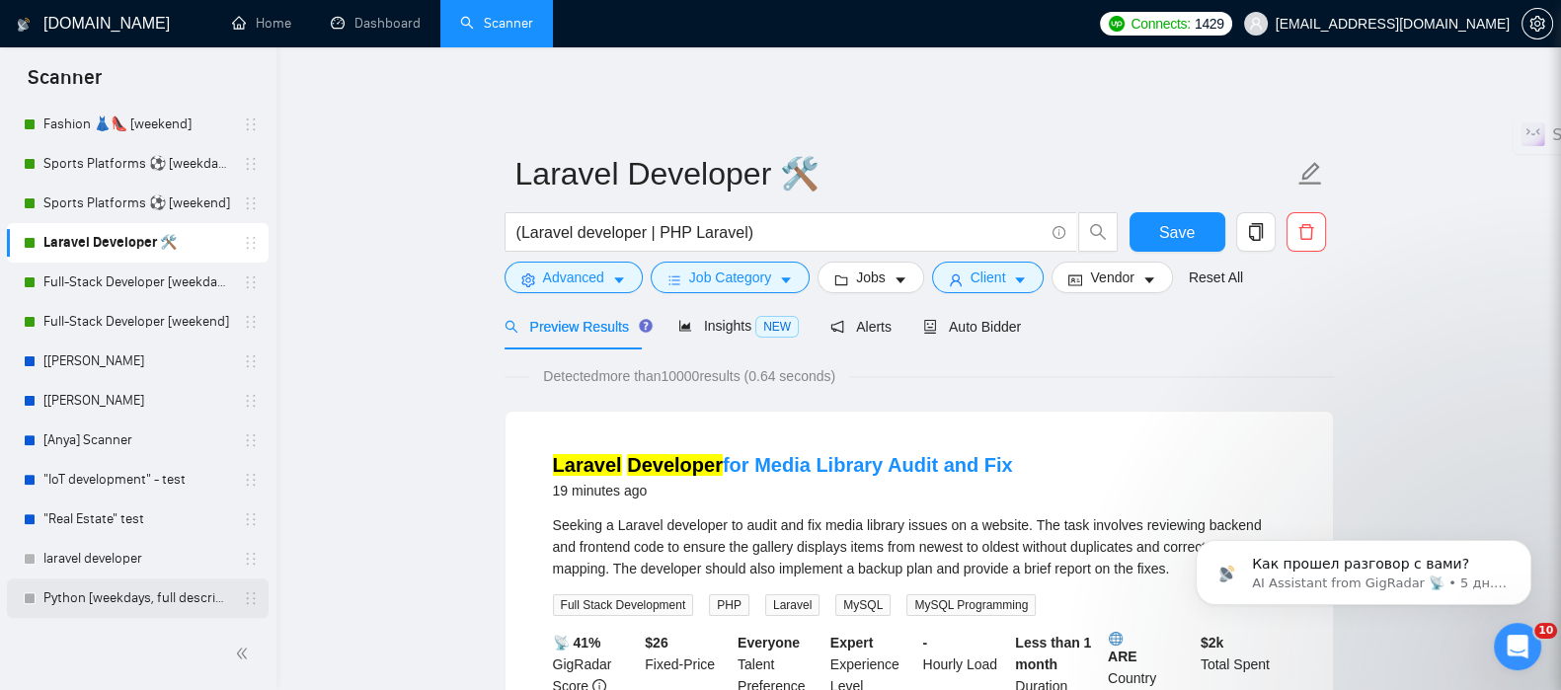
click at [121, 596] on link "Python [weekdays, full description]" at bounding box center [137, 597] width 188 height 39
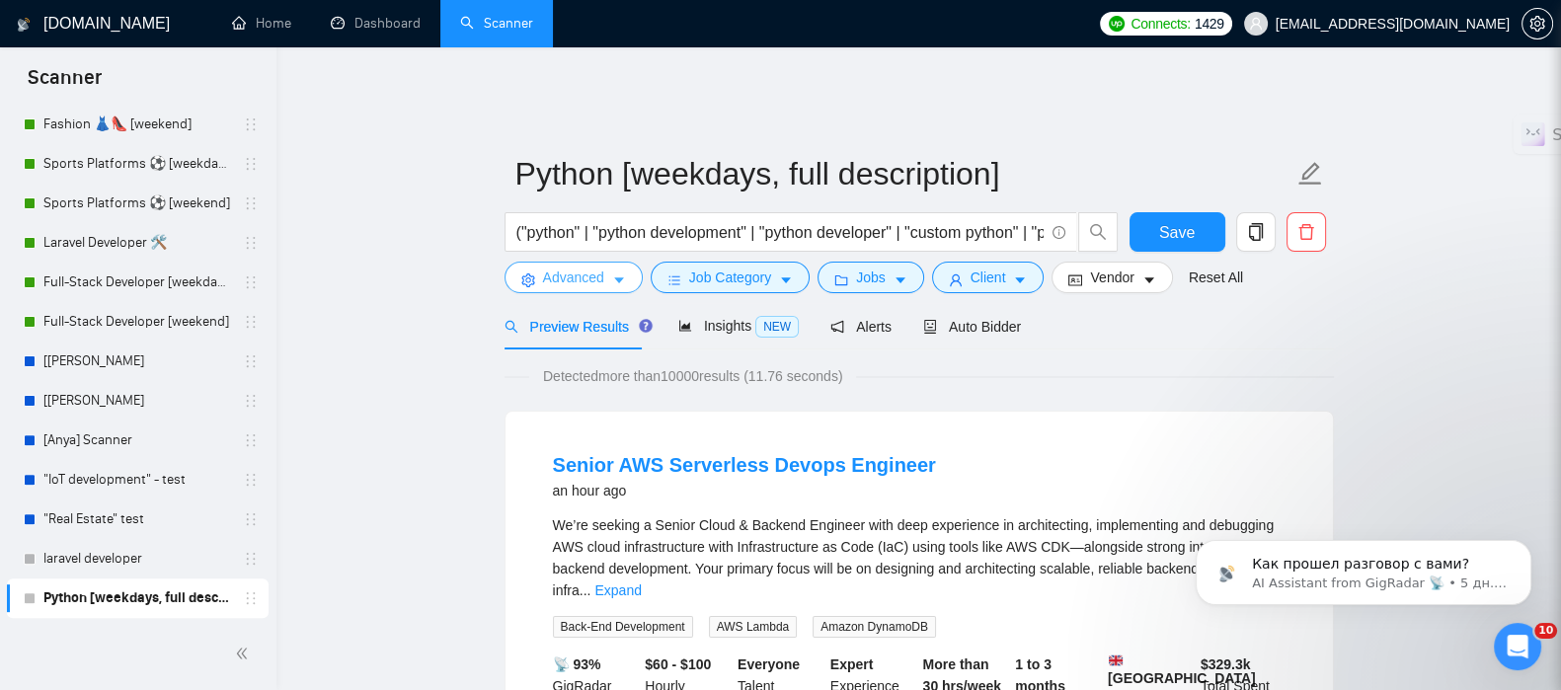
click at [603, 272] on button "Advanced" at bounding box center [573, 278] width 138 height 32
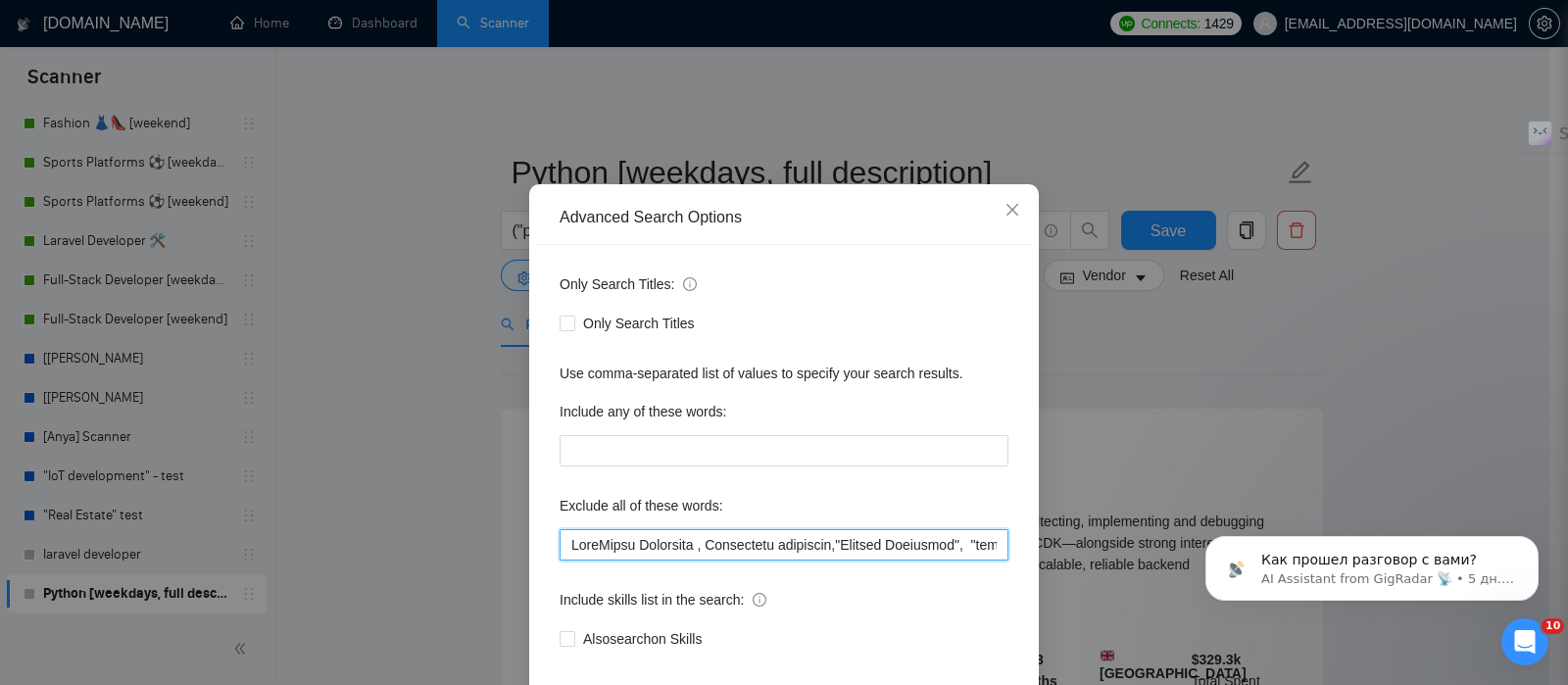
click at [630, 561] on input "text" at bounding box center [784, 545] width 449 height 32
paste input ""UI/UX Designer", "UX/UI Designer", "Product Designer", "Graphic Designer Neede…"
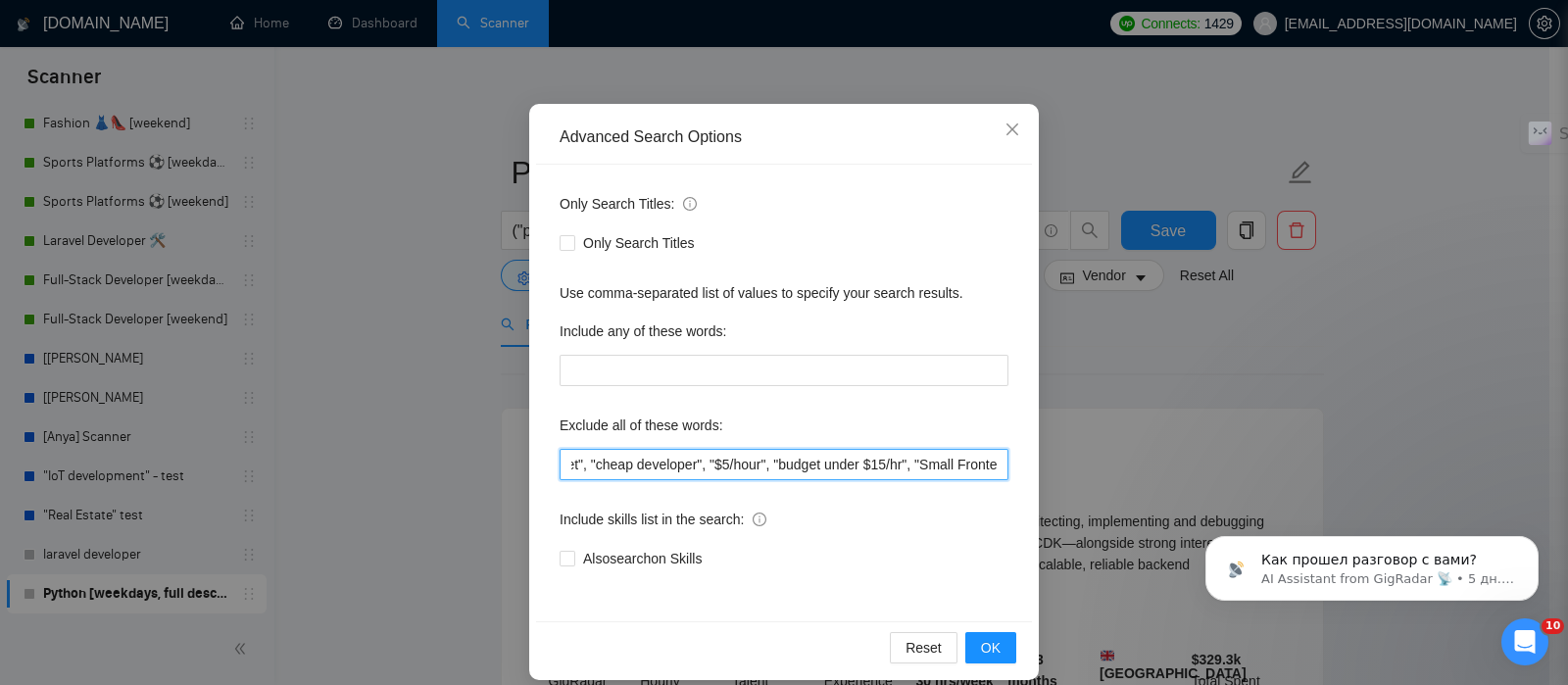
scroll to position [129, 0]
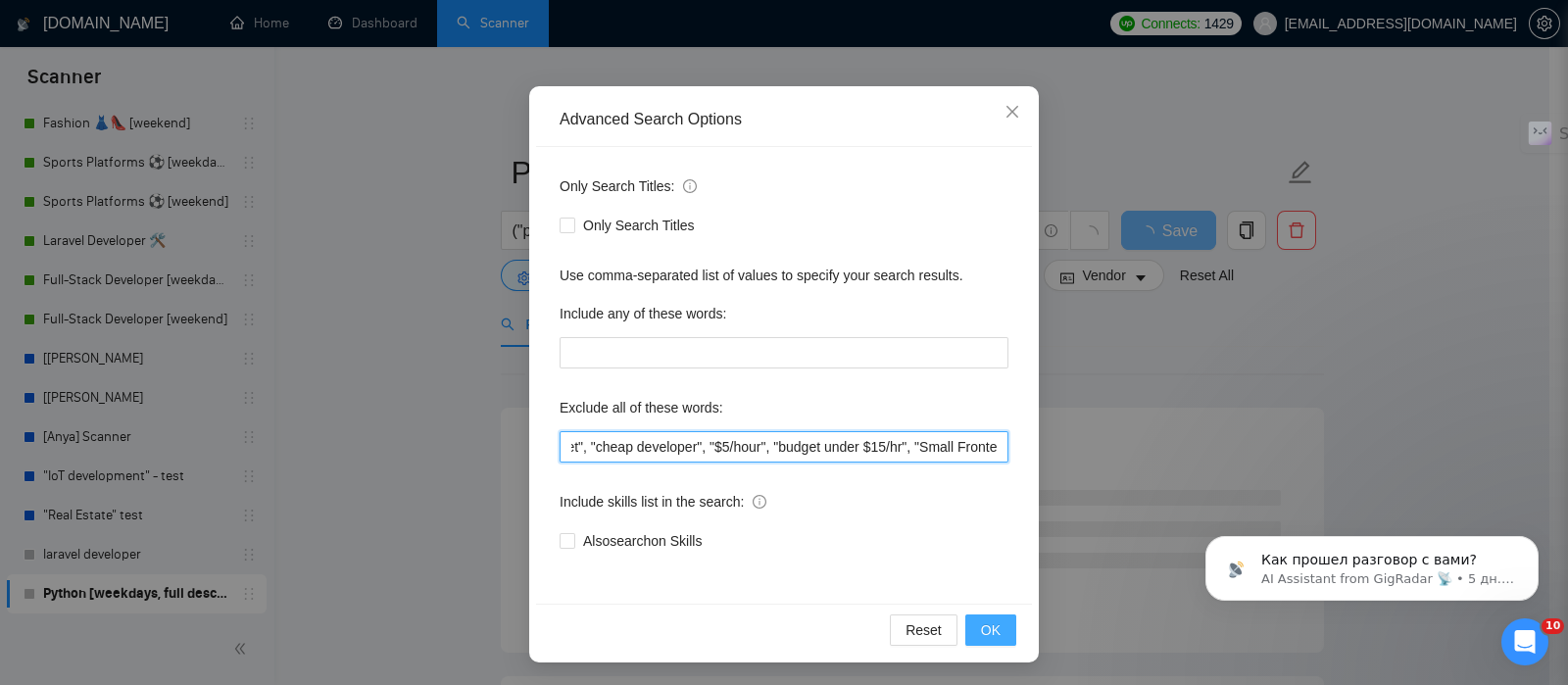
type input ""UI/UX Designer", "UX/UI Designer", "Product Designer", "Graphic Designer Neede…"
click at [991, 622] on button "OK" at bounding box center [990, 630] width 51 height 32
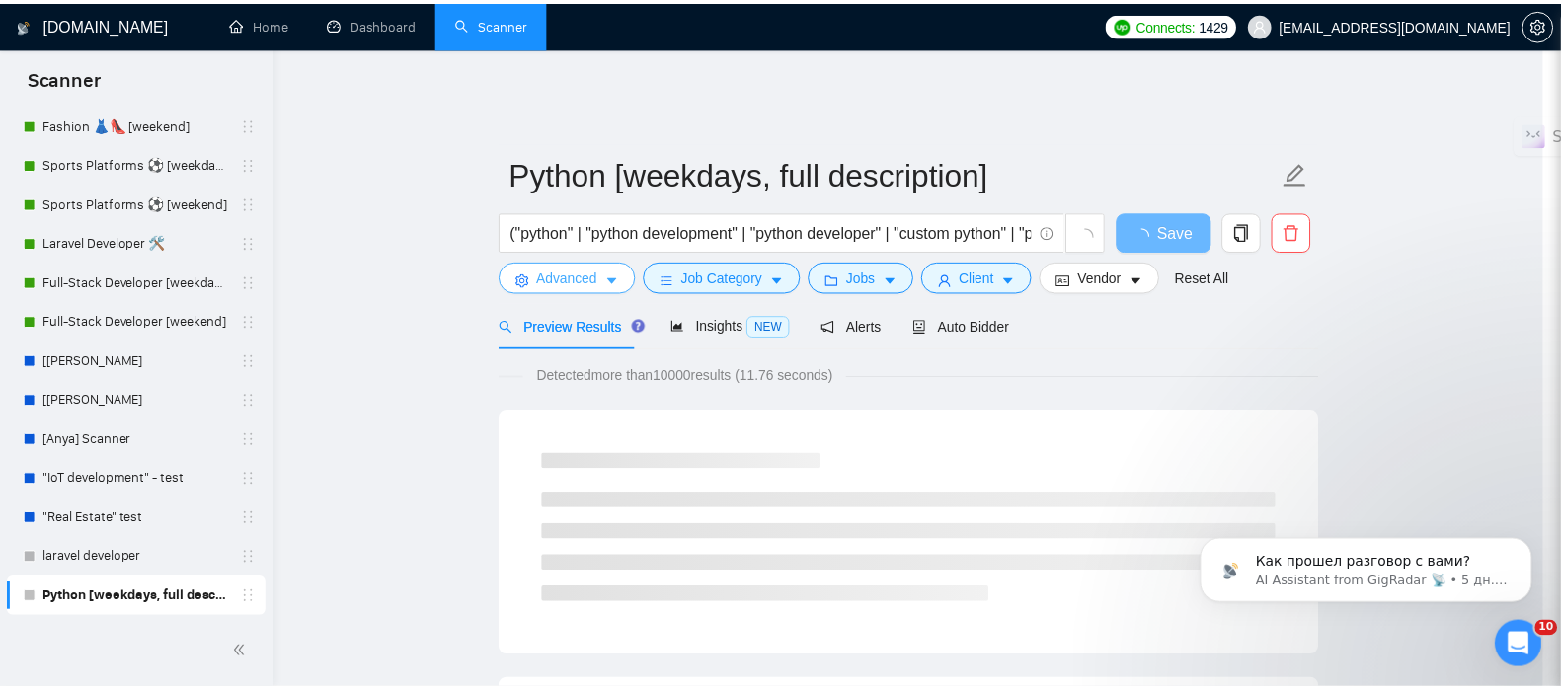
scroll to position [0, 0]
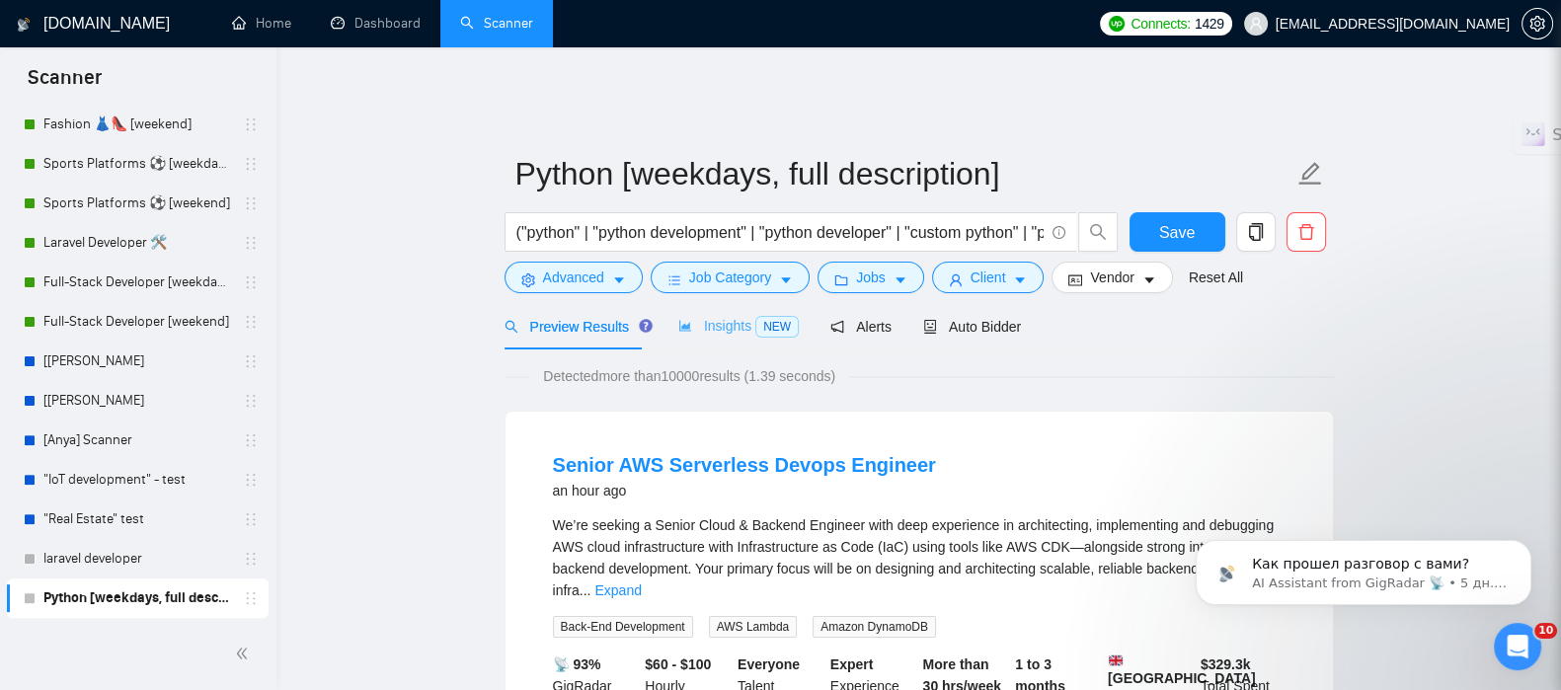
click at [714, 303] on div "Insights NEW" at bounding box center [738, 326] width 120 height 46
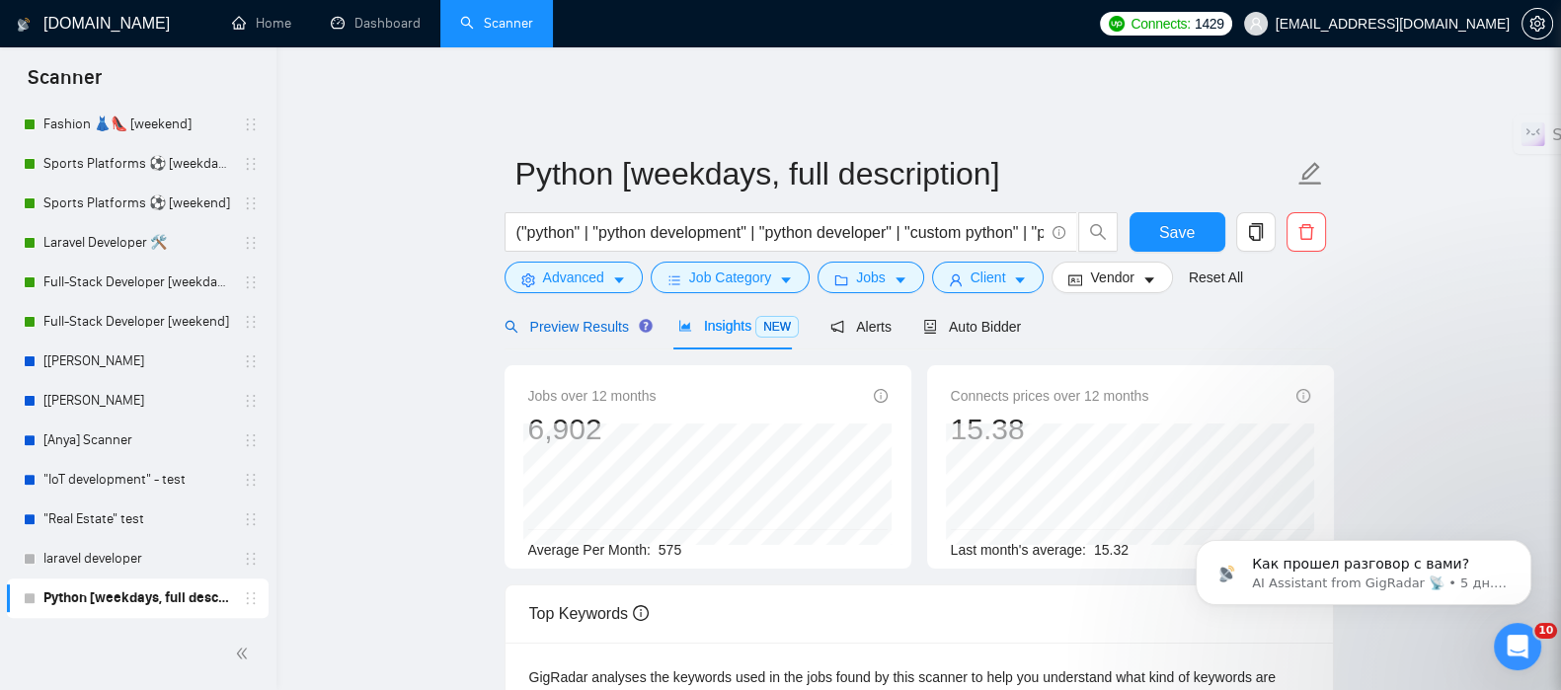
click at [559, 319] on span "Preview Results" at bounding box center [575, 327] width 142 height 16
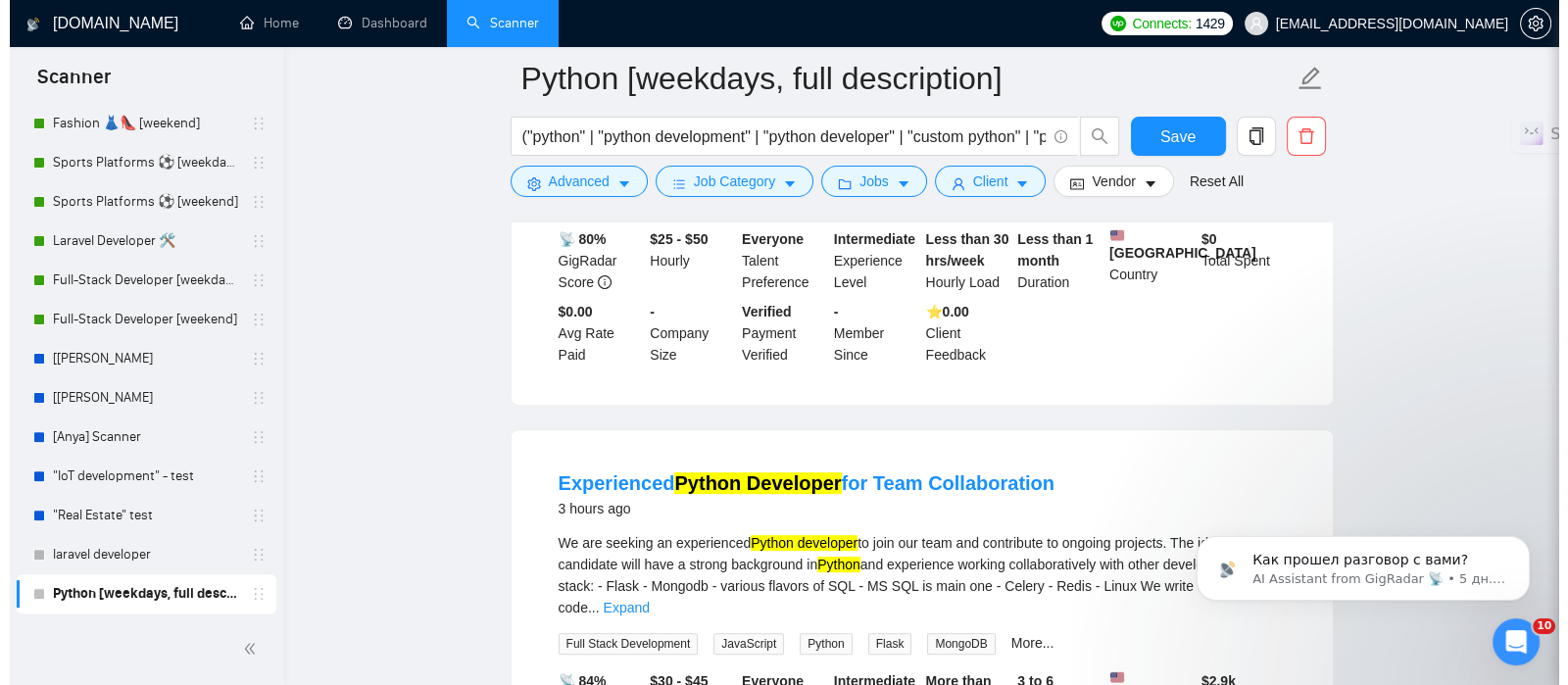
scroll to position [1347, 0]
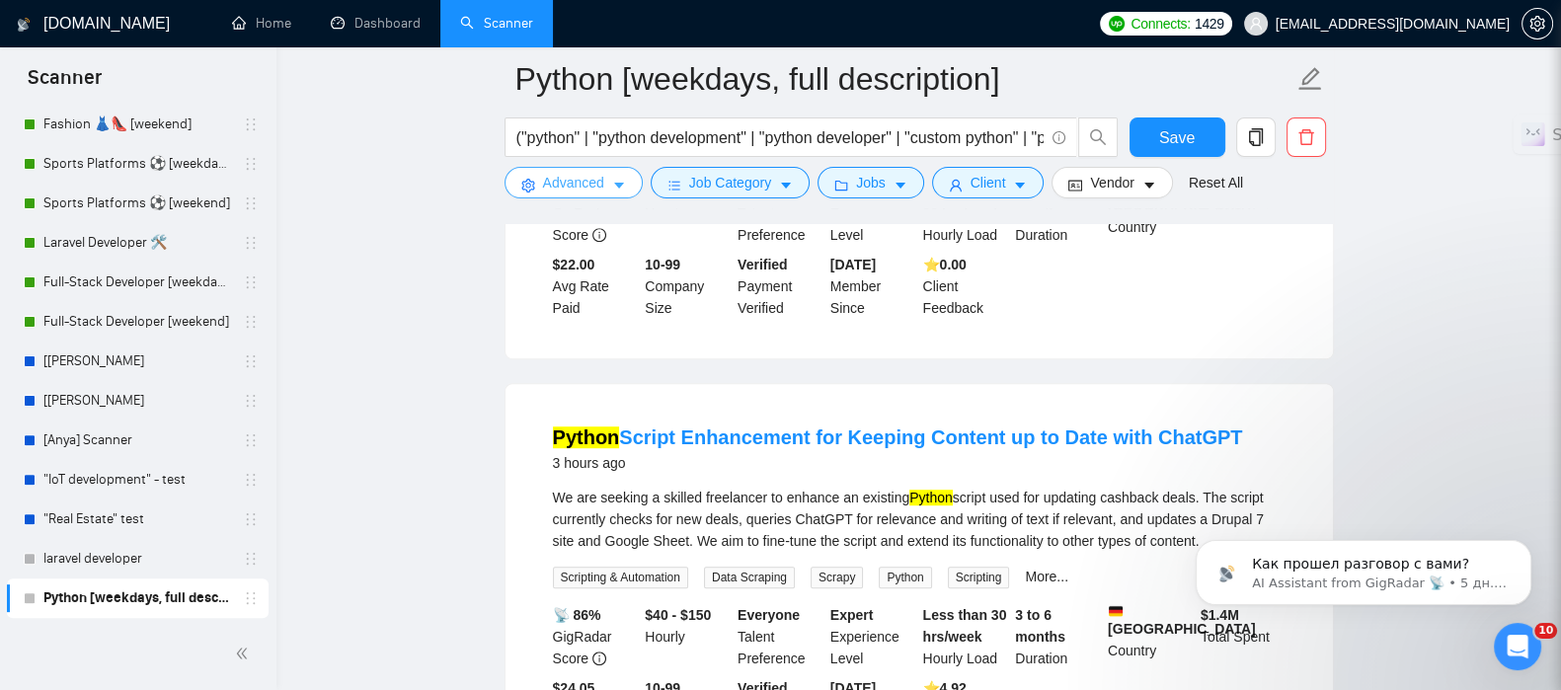
click at [600, 196] on button "Advanced" at bounding box center [573, 183] width 138 height 32
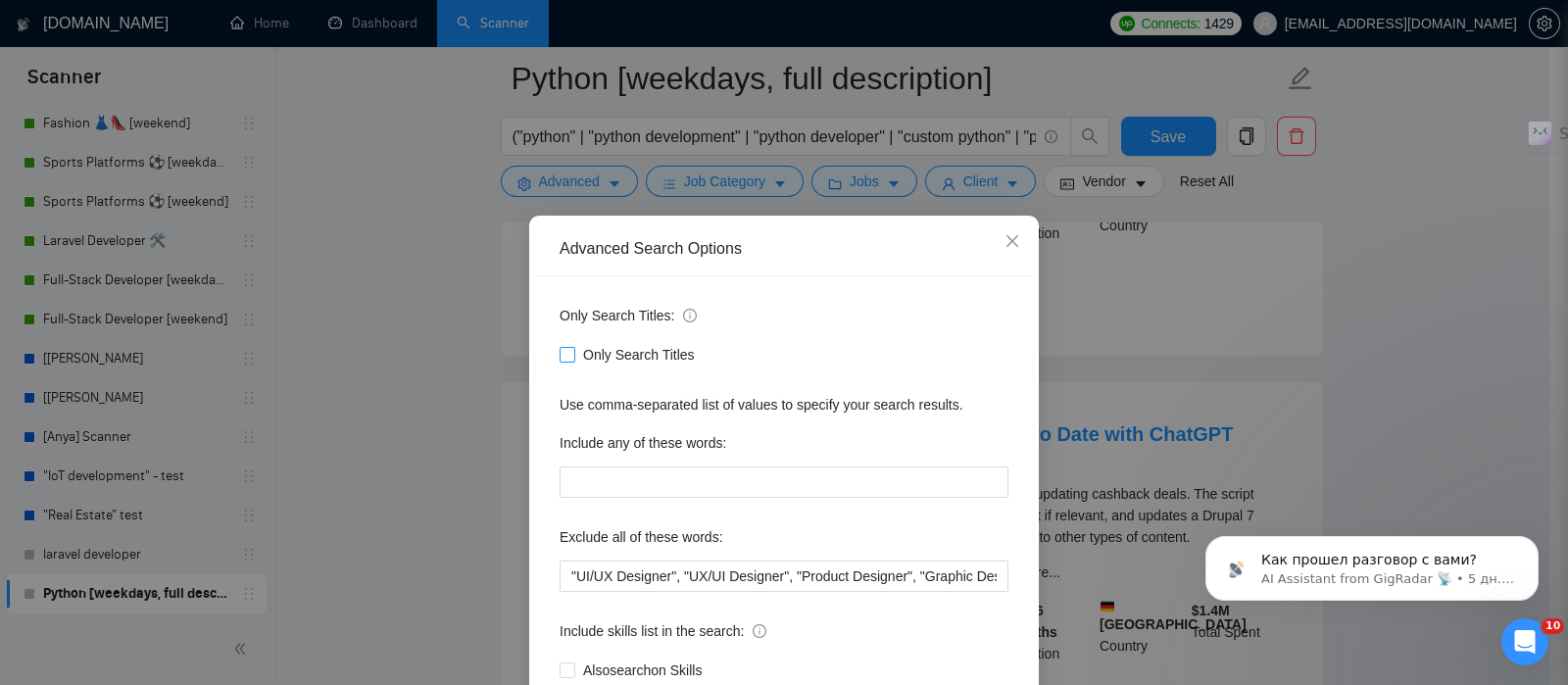
click at [581, 353] on span "Only Search Titles" at bounding box center [639, 354] width 127 height 22
click at [573, 353] on input "Only Search Titles" at bounding box center [567, 353] width 14 height 14
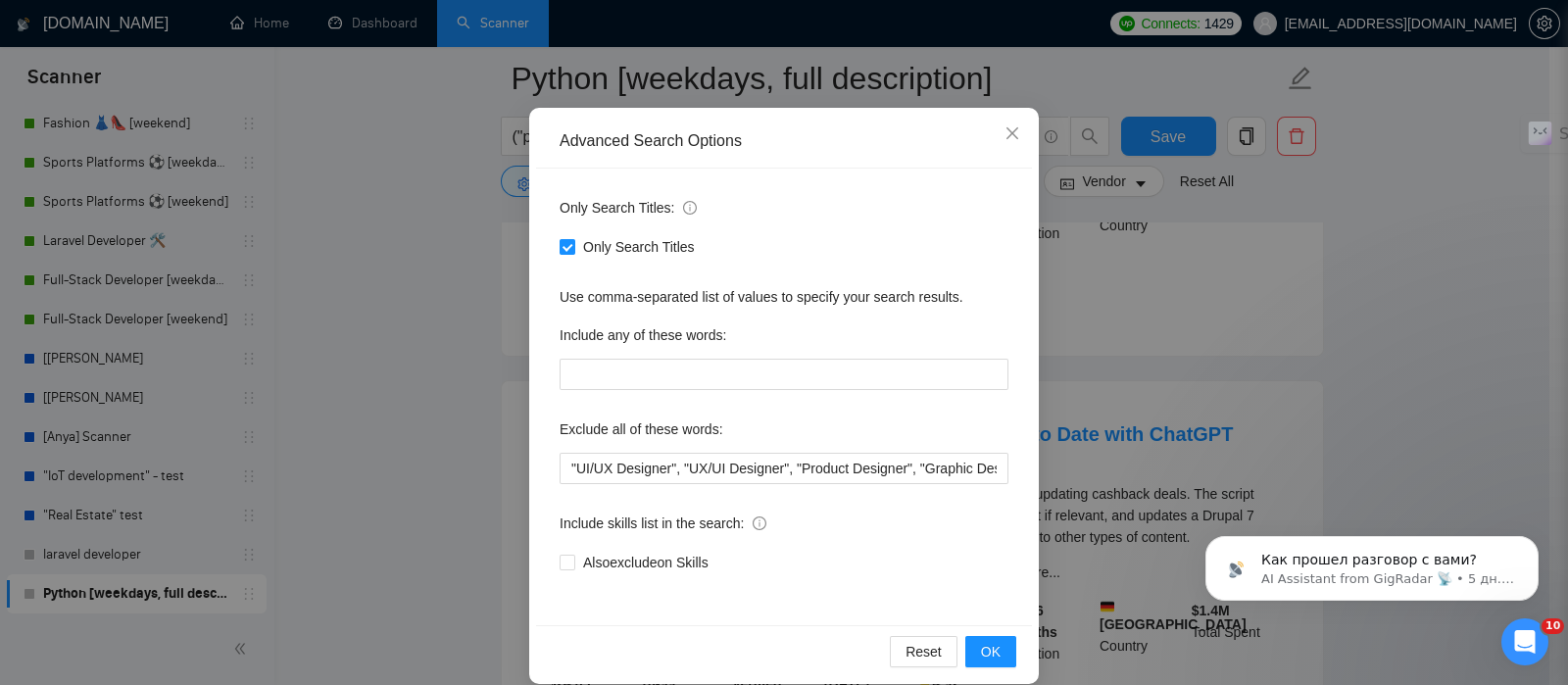
scroll to position [129, 0]
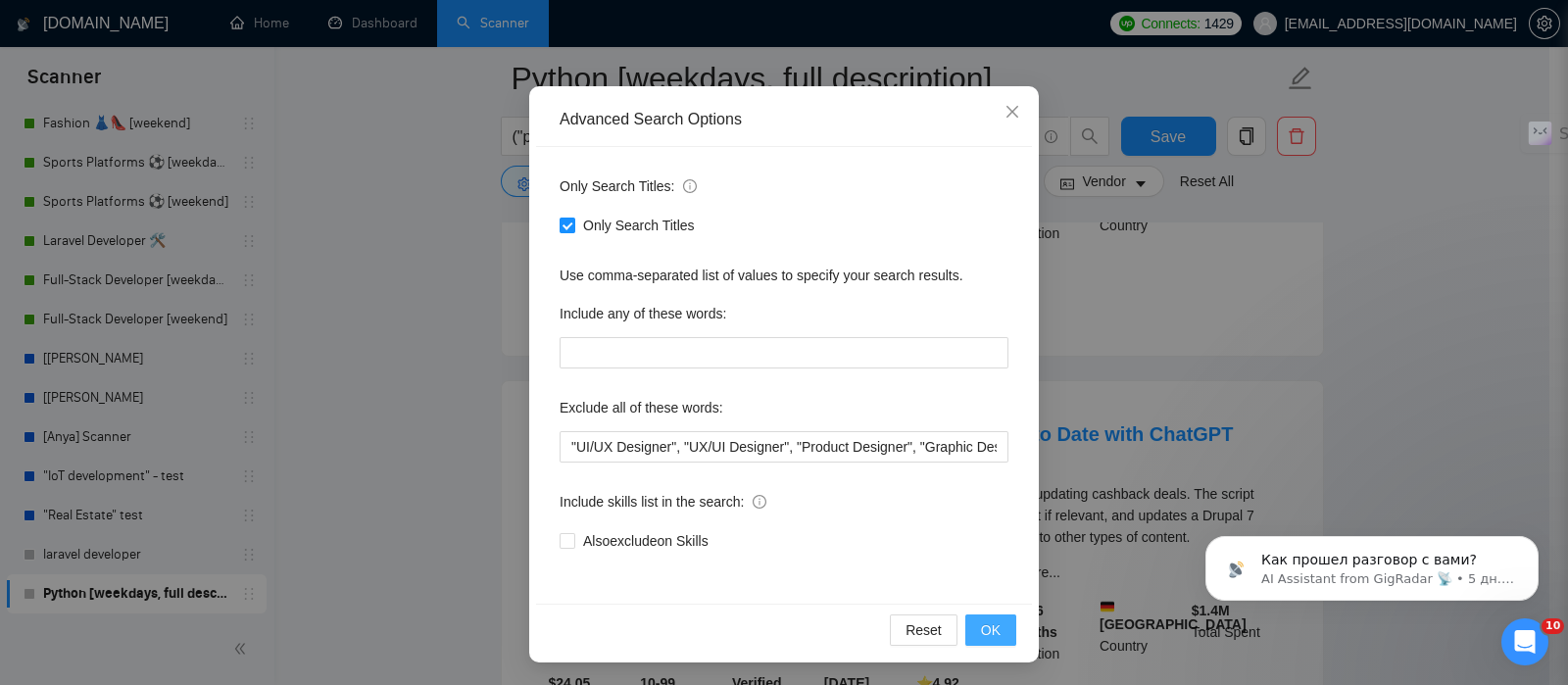
click at [970, 629] on button "OK" at bounding box center [990, 630] width 51 height 32
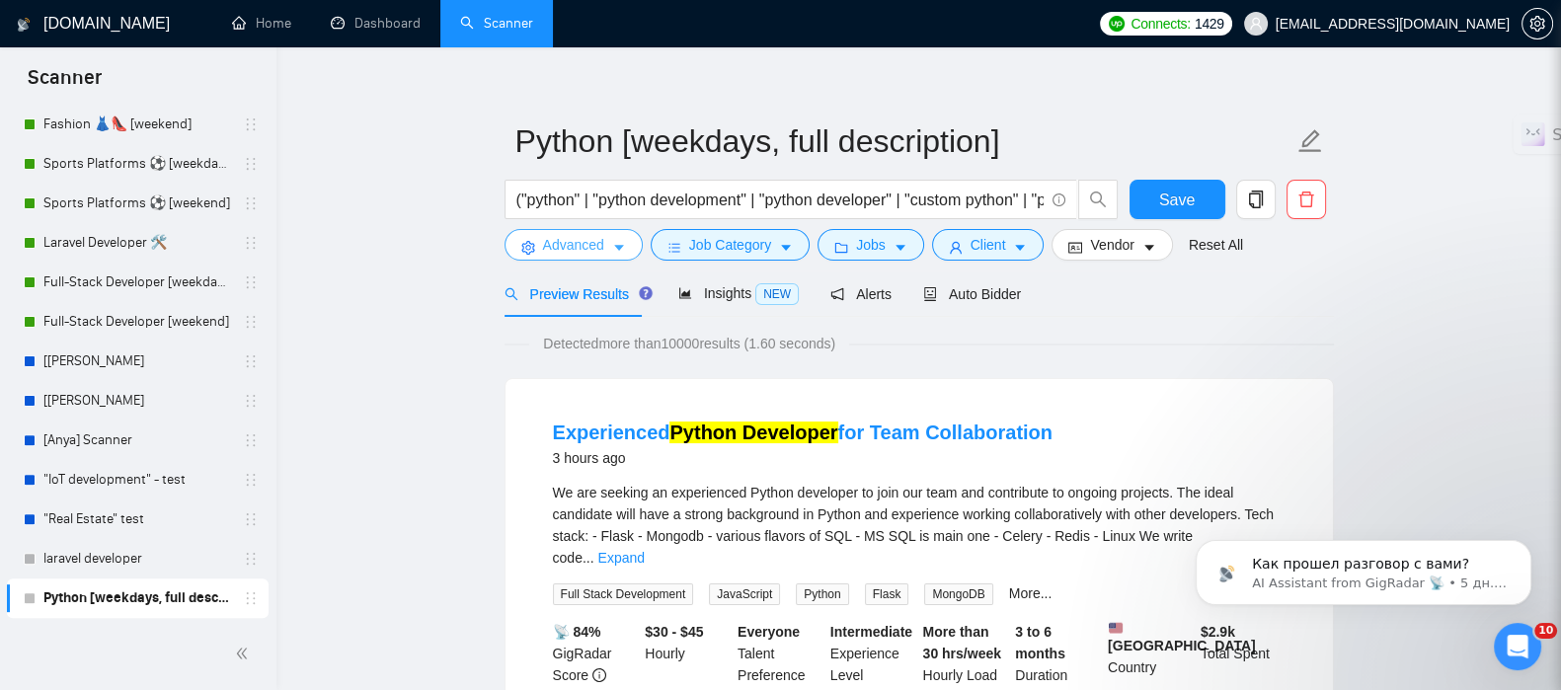
scroll to position [0, 0]
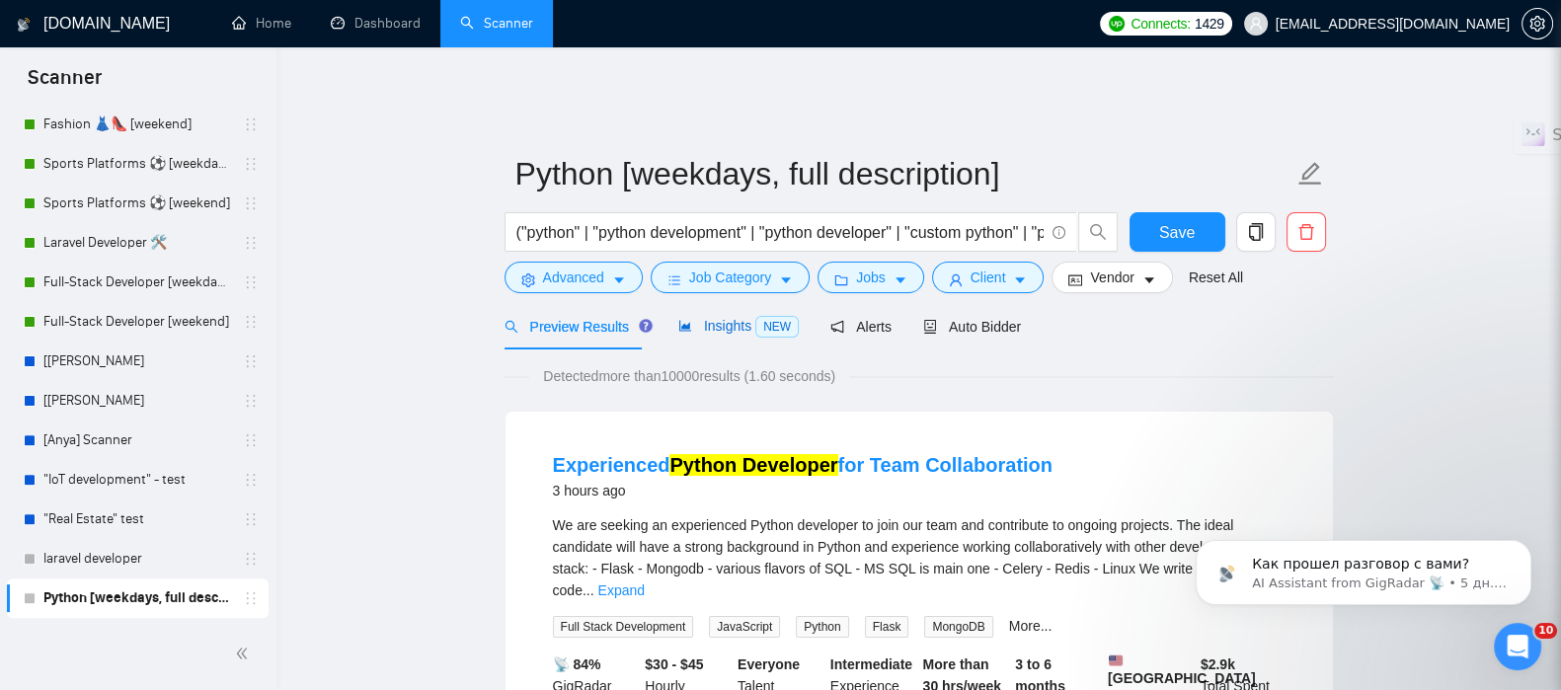
click at [697, 315] on div "Insights NEW" at bounding box center [738, 326] width 120 height 23
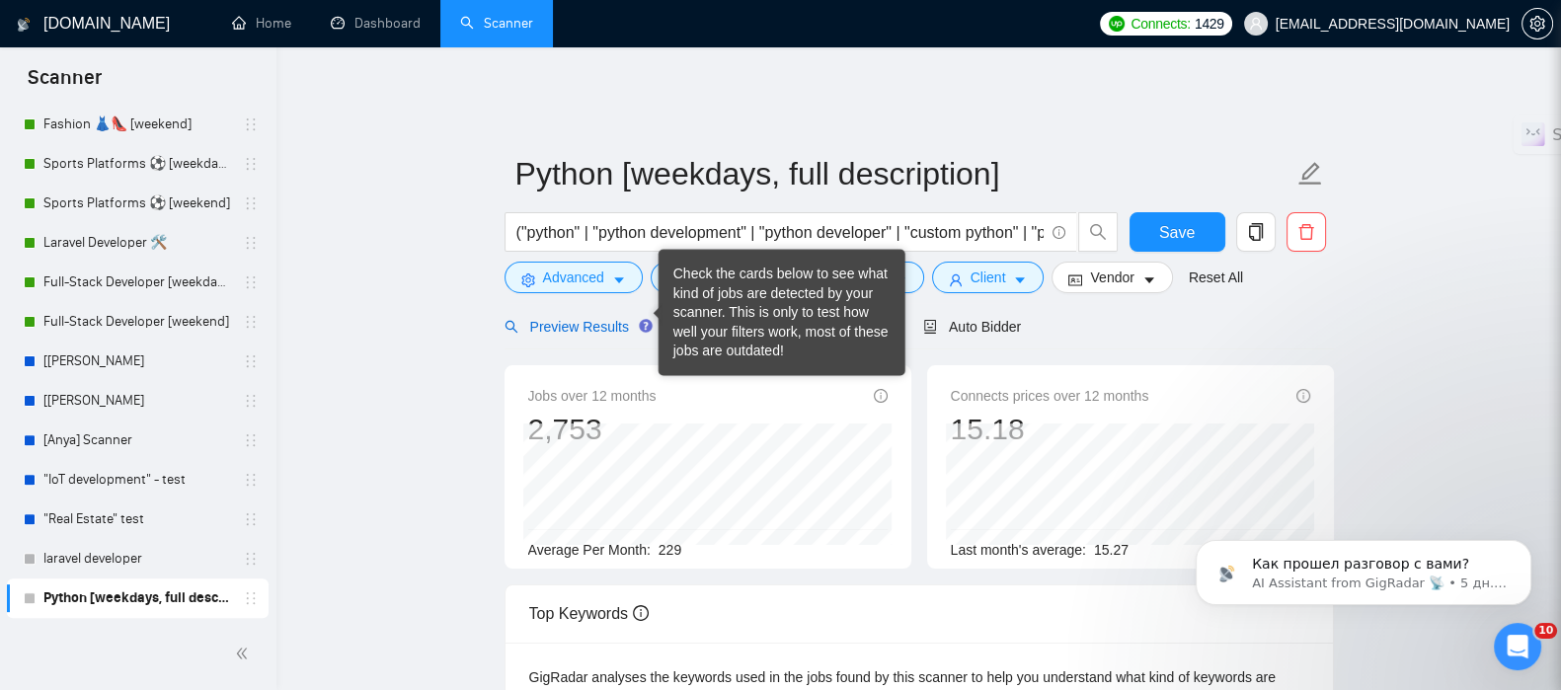
click at [571, 319] on span "Preview Results" at bounding box center [575, 327] width 142 height 16
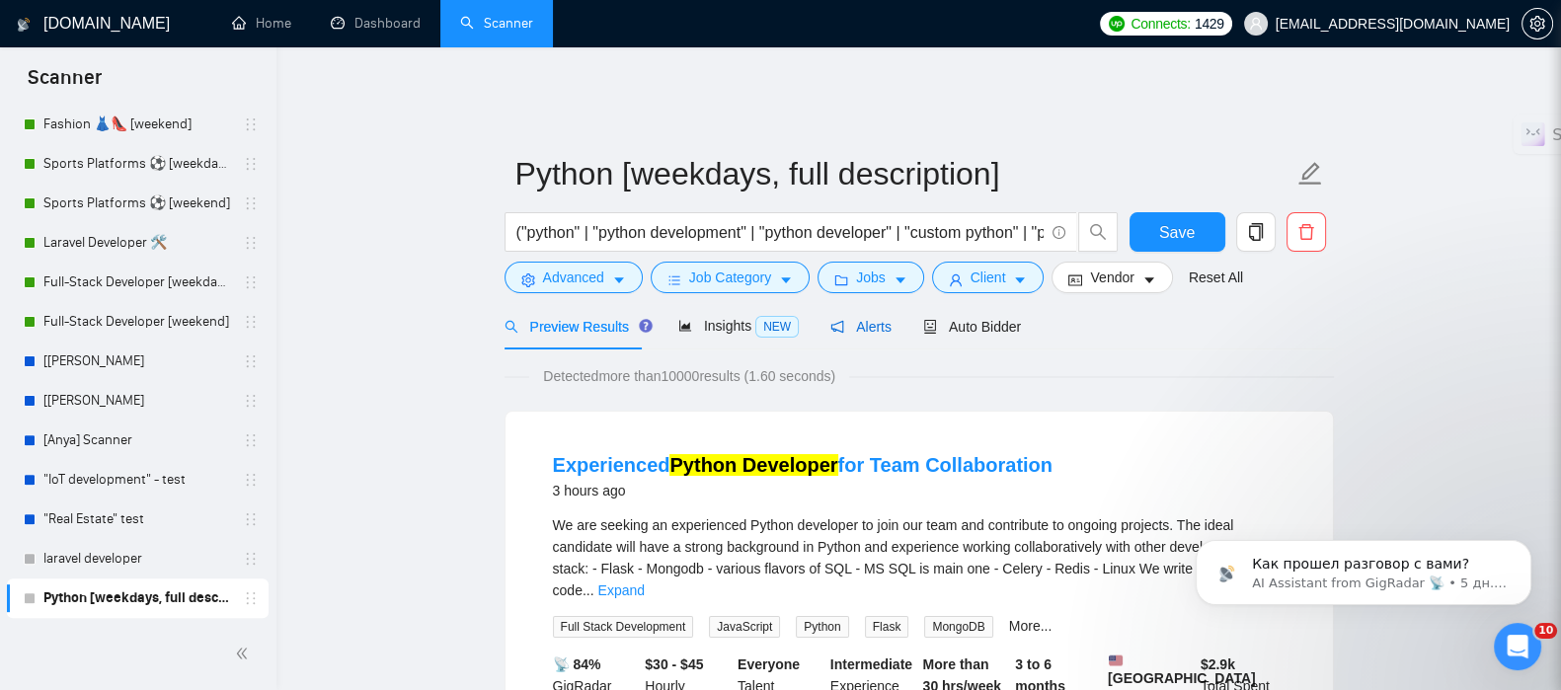
click at [872, 319] on span "Alerts" at bounding box center [860, 327] width 61 height 16
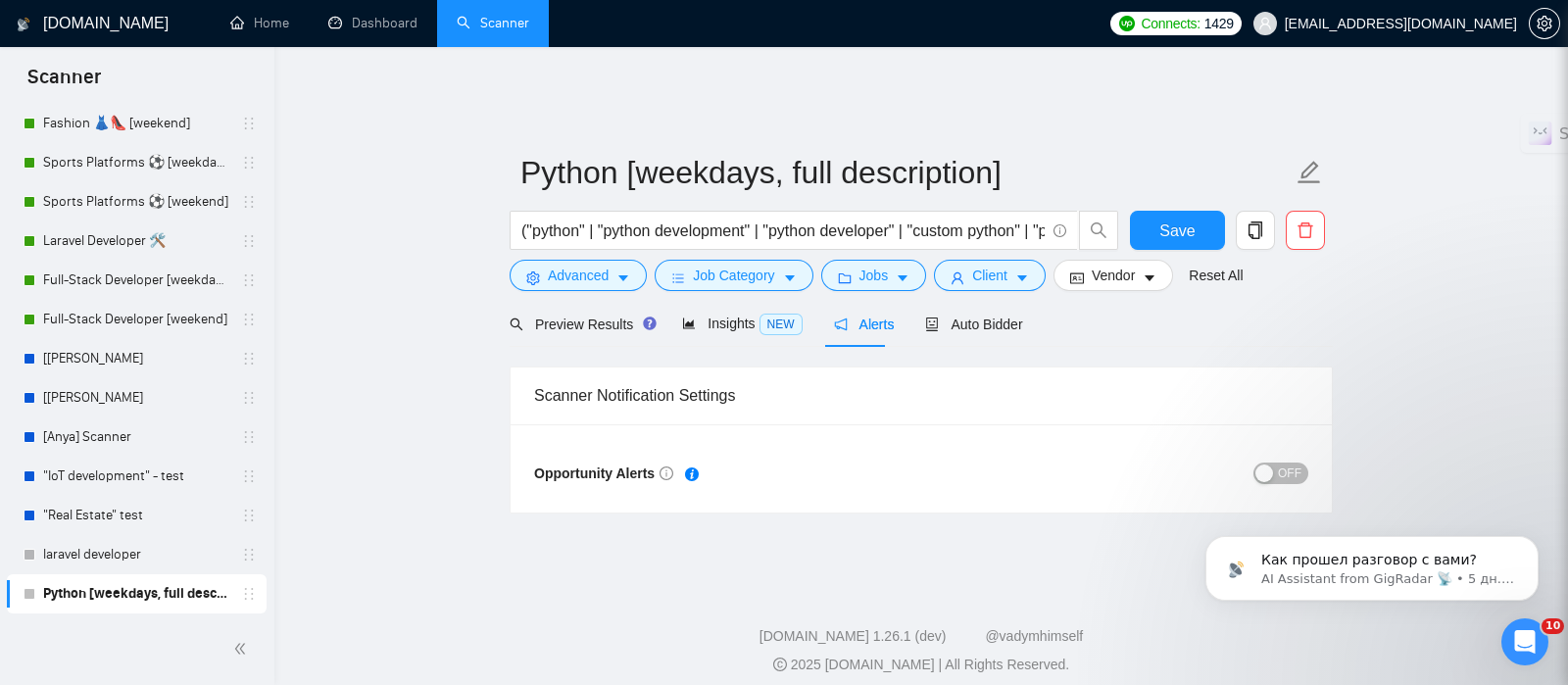
click at [1289, 463] on span "OFF" at bounding box center [1290, 474] width 24 height 22
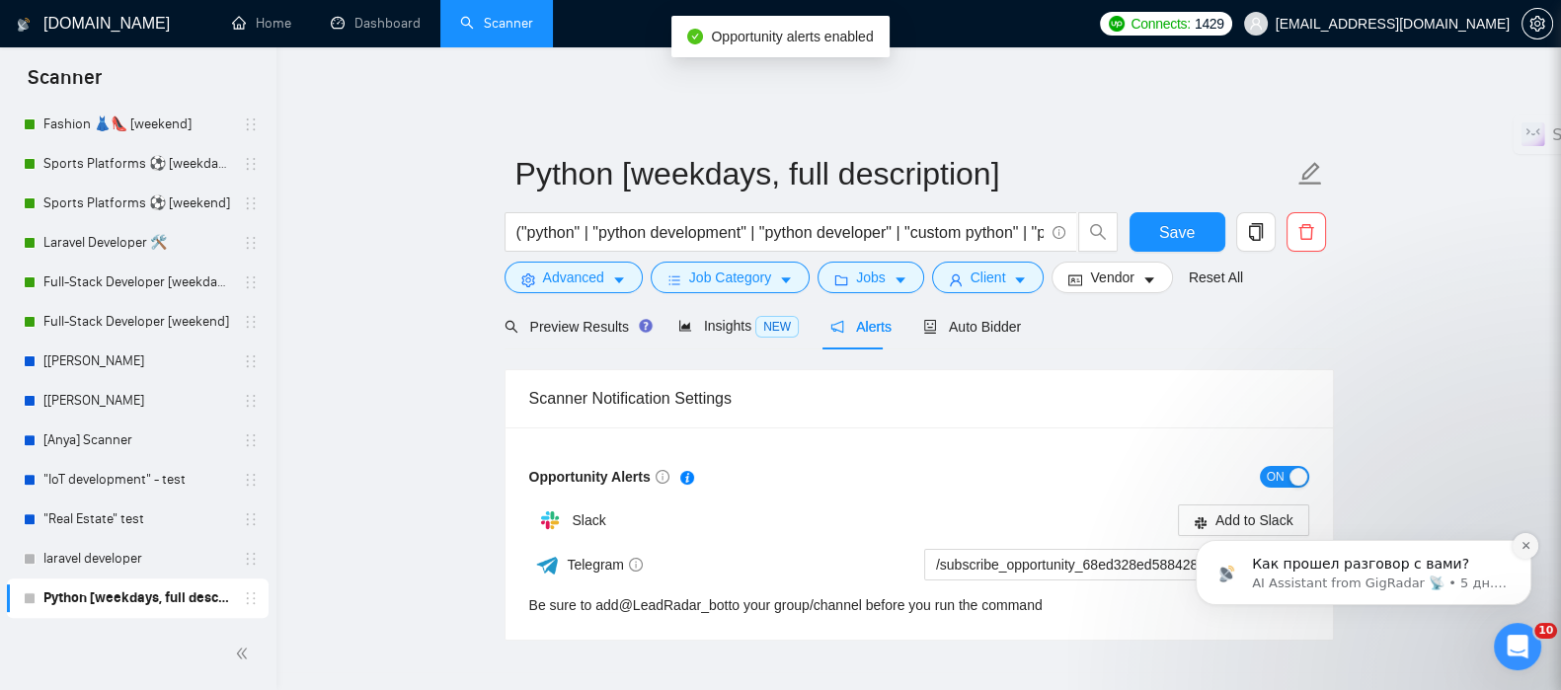
click at [1524, 545] on icon "Dismiss notification" at bounding box center [1524, 545] width 7 height 7
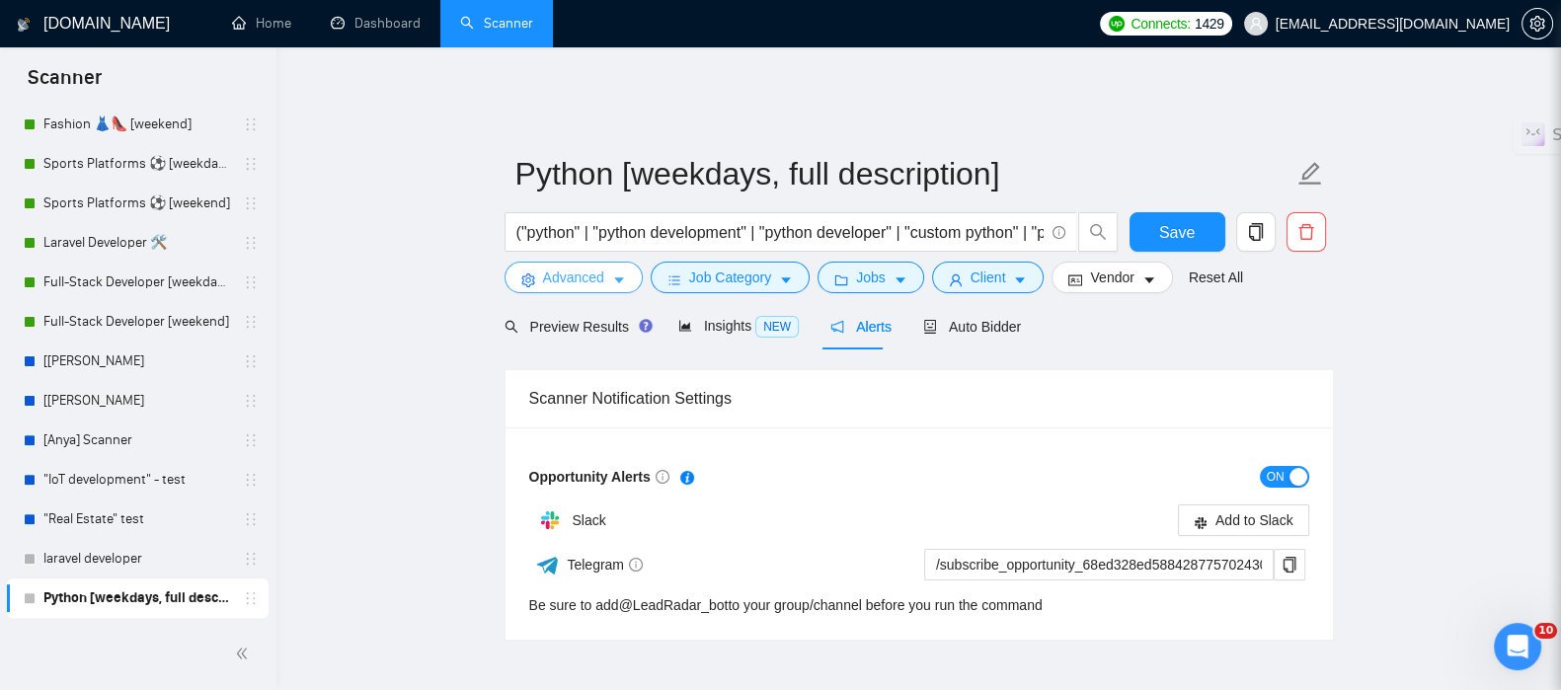
click at [599, 268] on span "Advanced" at bounding box center [573, 277] width 61 height 22
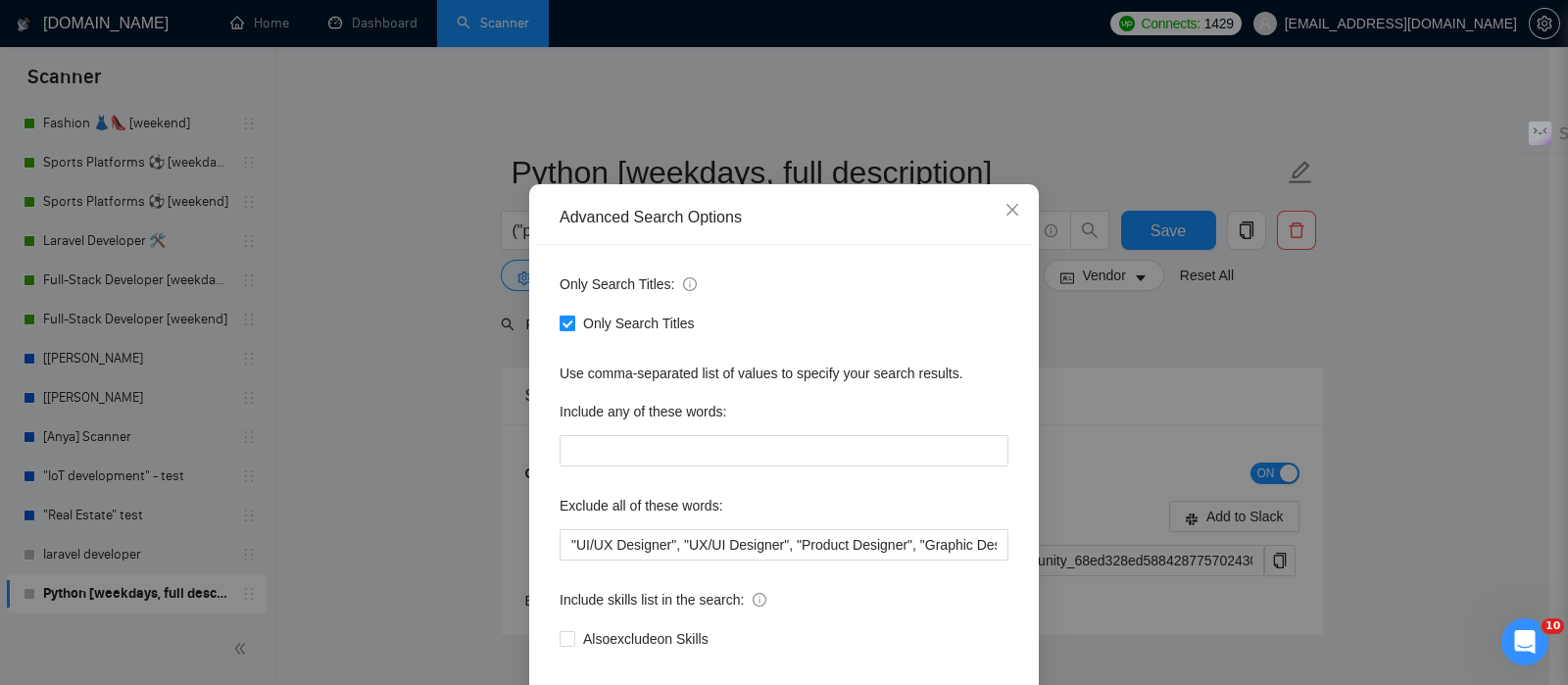
click at [560, 330] on input "Only Search Titles" at bounding box center [567, 323] width 14 height 14
checkbox input "false"
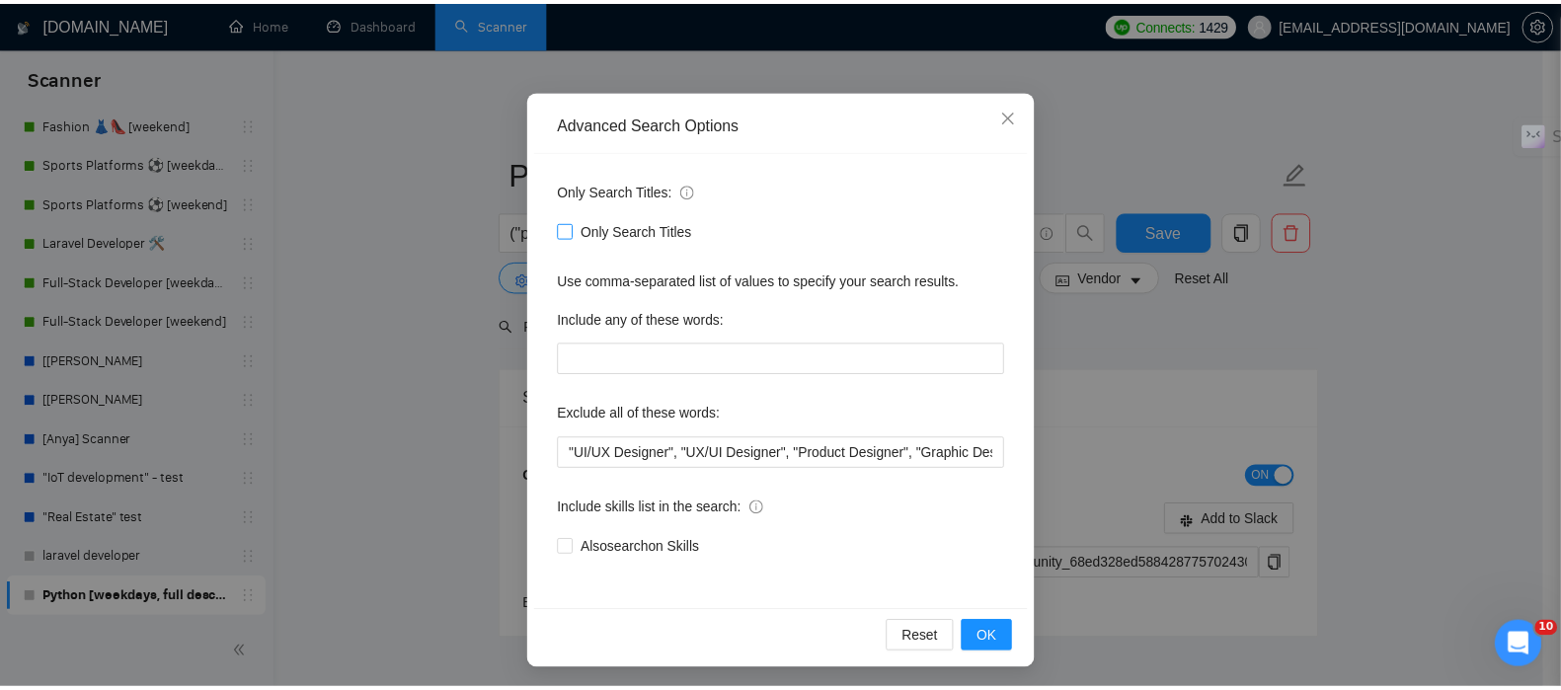
scroll to position [130, 0]
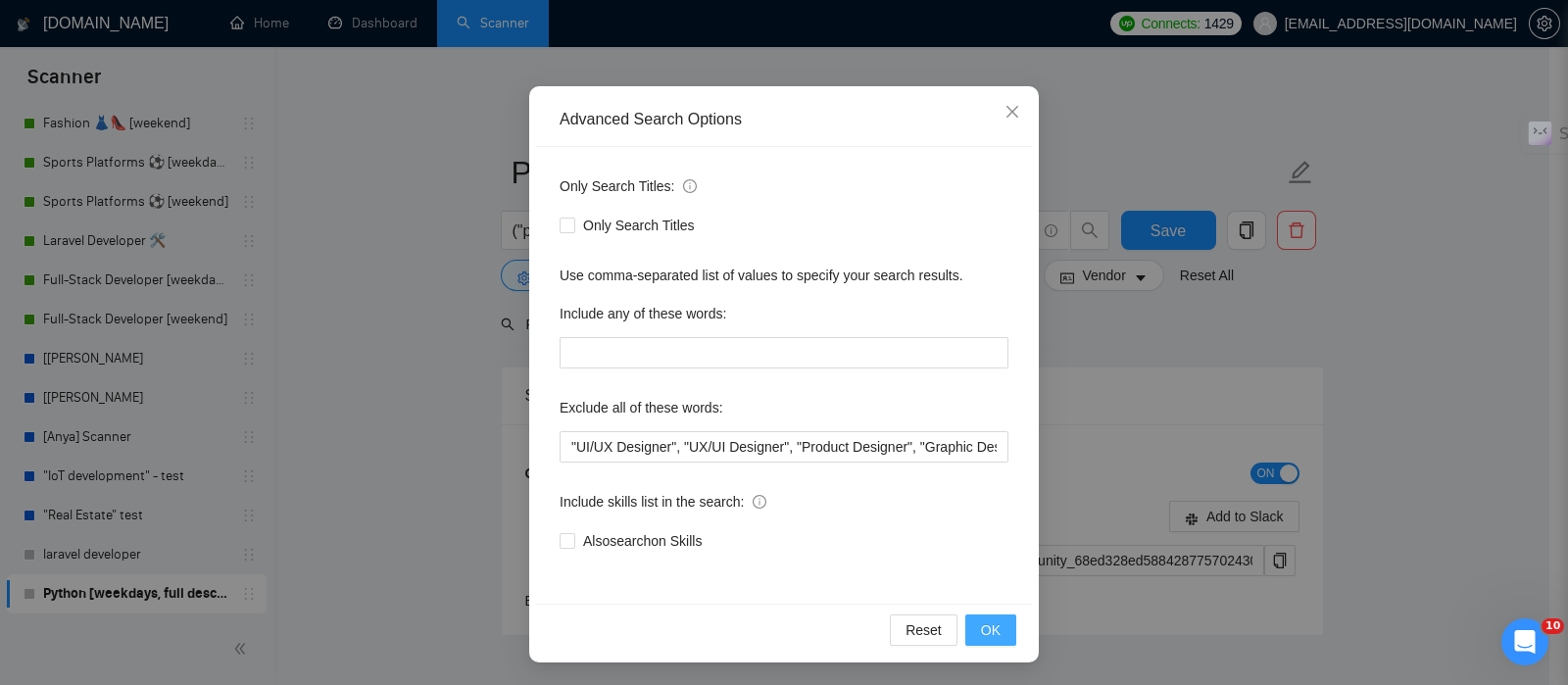
click at [981, 619] on span "OK" at bounding box center [991, 630] width 20 height 22
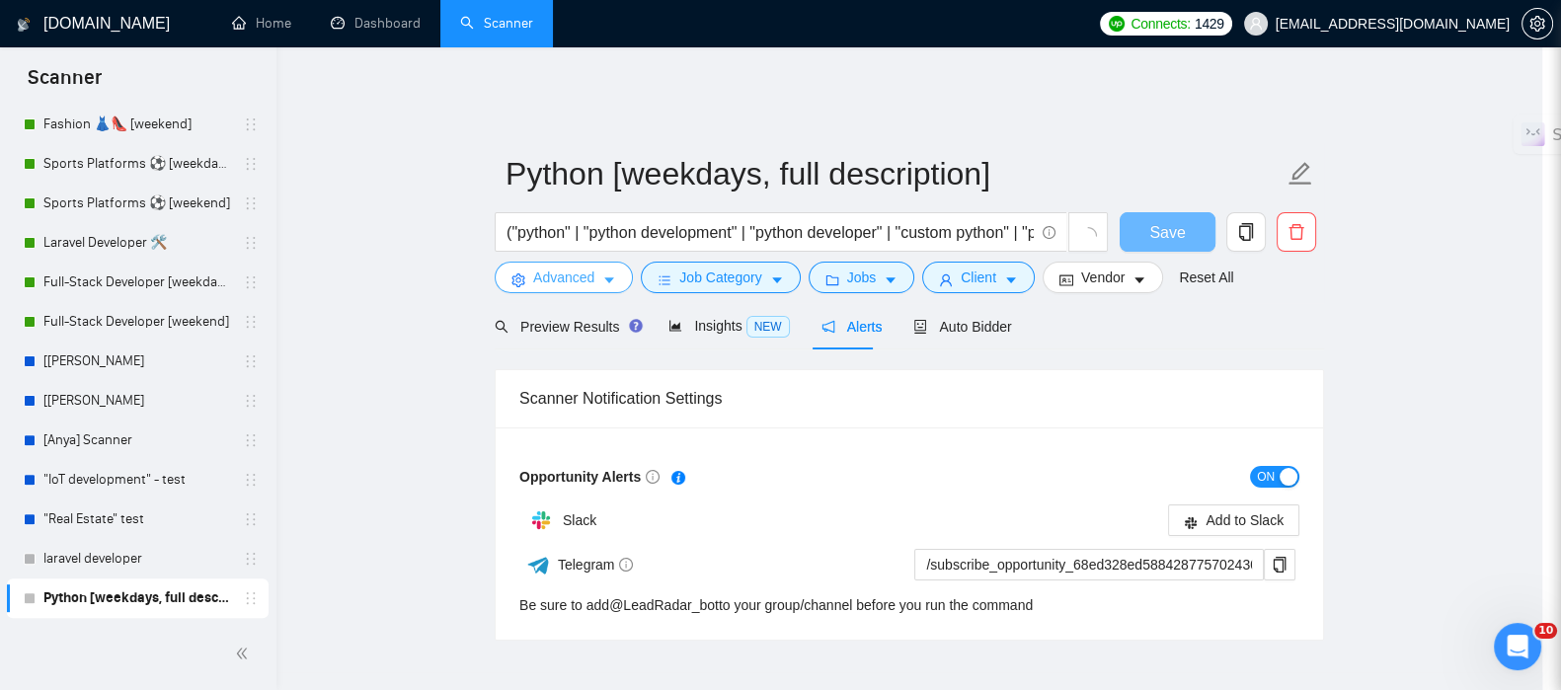
scroll to position [0, 0]
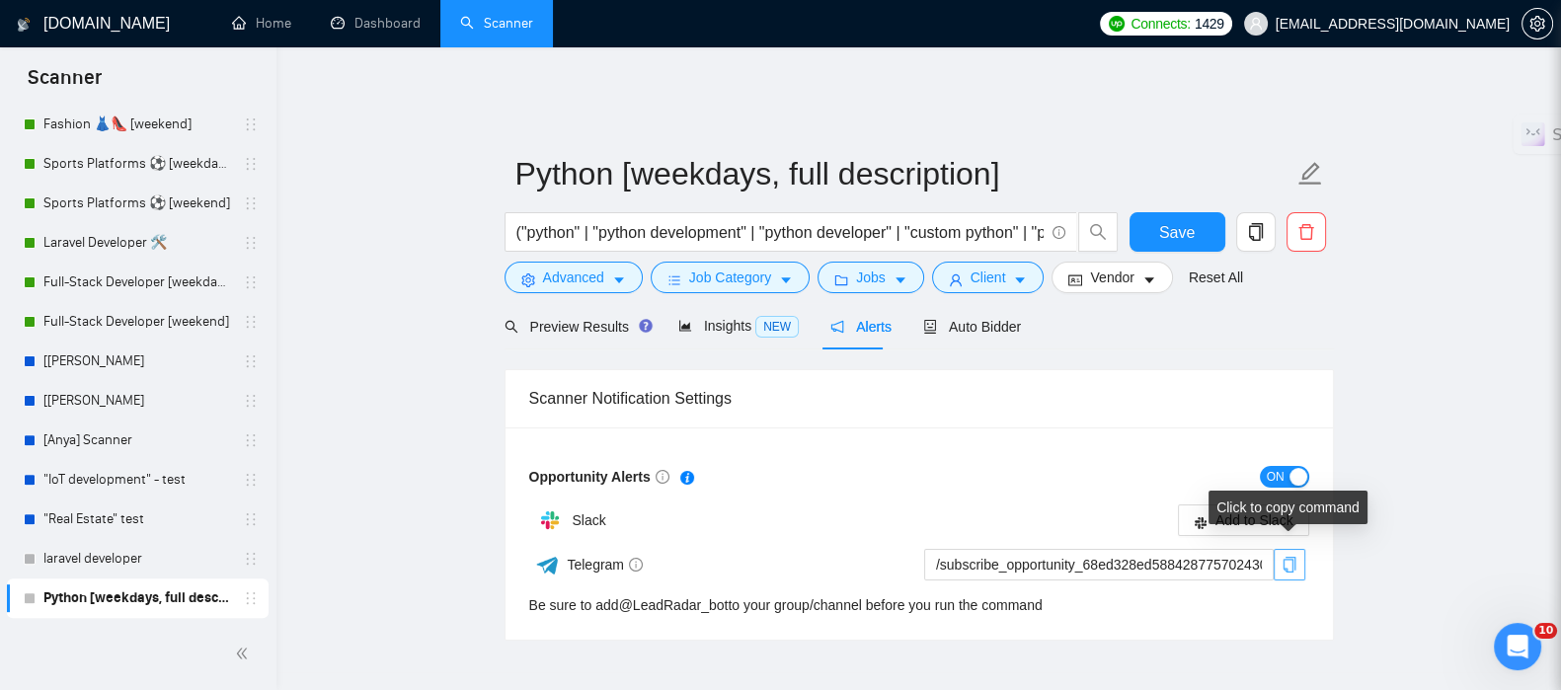
click at [1285, 557] on icon "copy" at bounding box center [1289, 565] width 16 height 16
click at [1292, 560] on button "button" at bounding box center [1289, 565] width 32 height 32
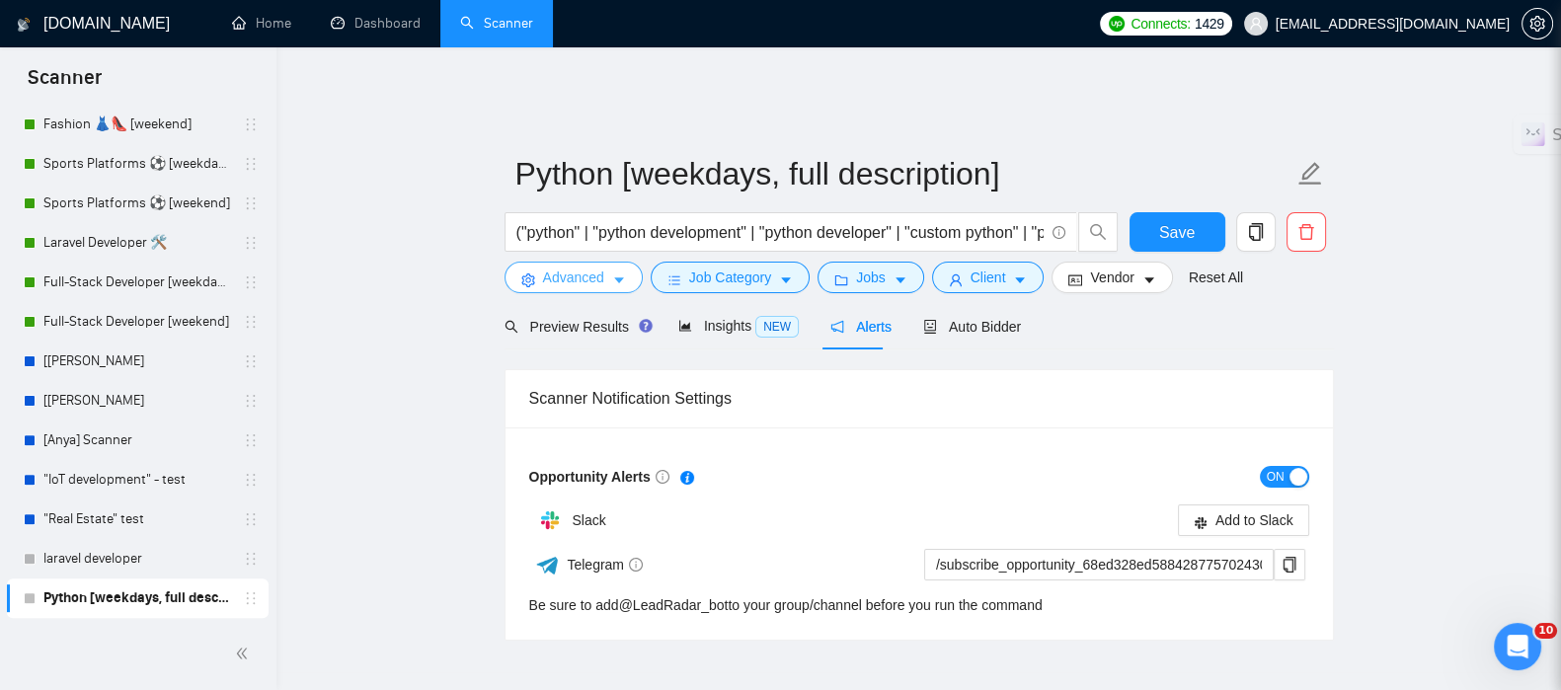
click at [556, 268] on span "Advanced" at bounding box center [573, 277] width 61 height 22
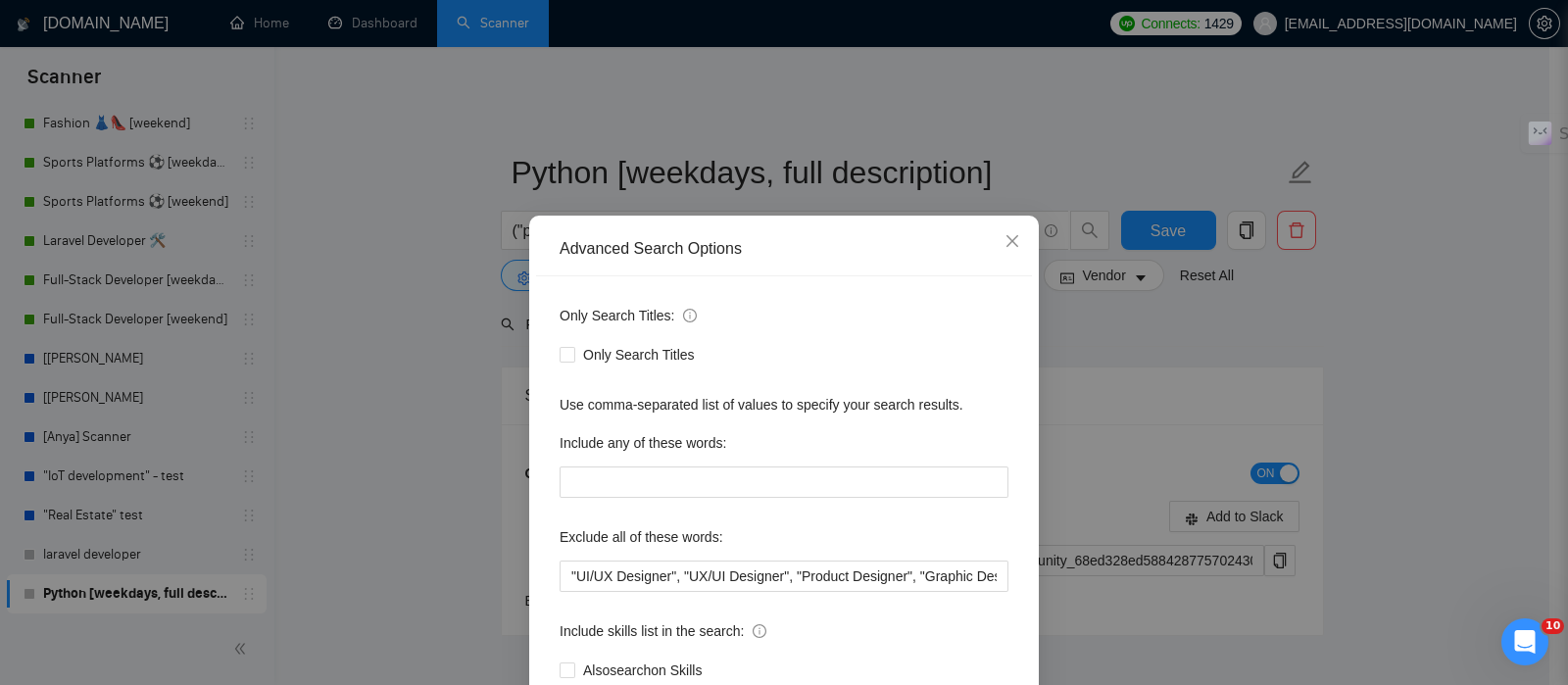
click at [387, 286] on div "Advanced Search Options Only Search Titles: Only Search Titles Use comma-separa…" at bounding box center [784, 342] width 1568 height 685
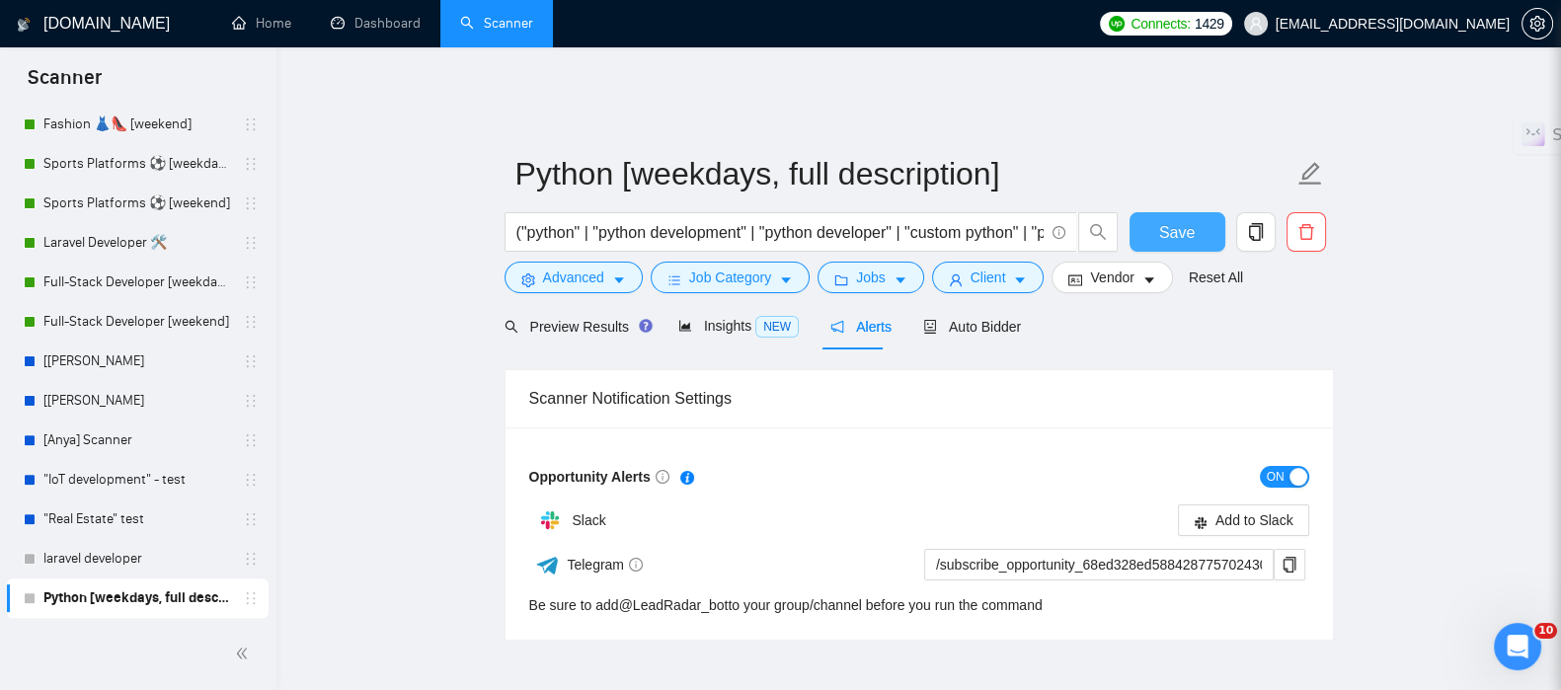
click at [1151, 228] on button "Save" at bounding box center [1177, 231] width 96 height 39
click at [566, 321] on span "Preview Results" at bounding box center [575, 327] width 142 height 16
